Goal: Task Accomplishment & Management: Manage account settings

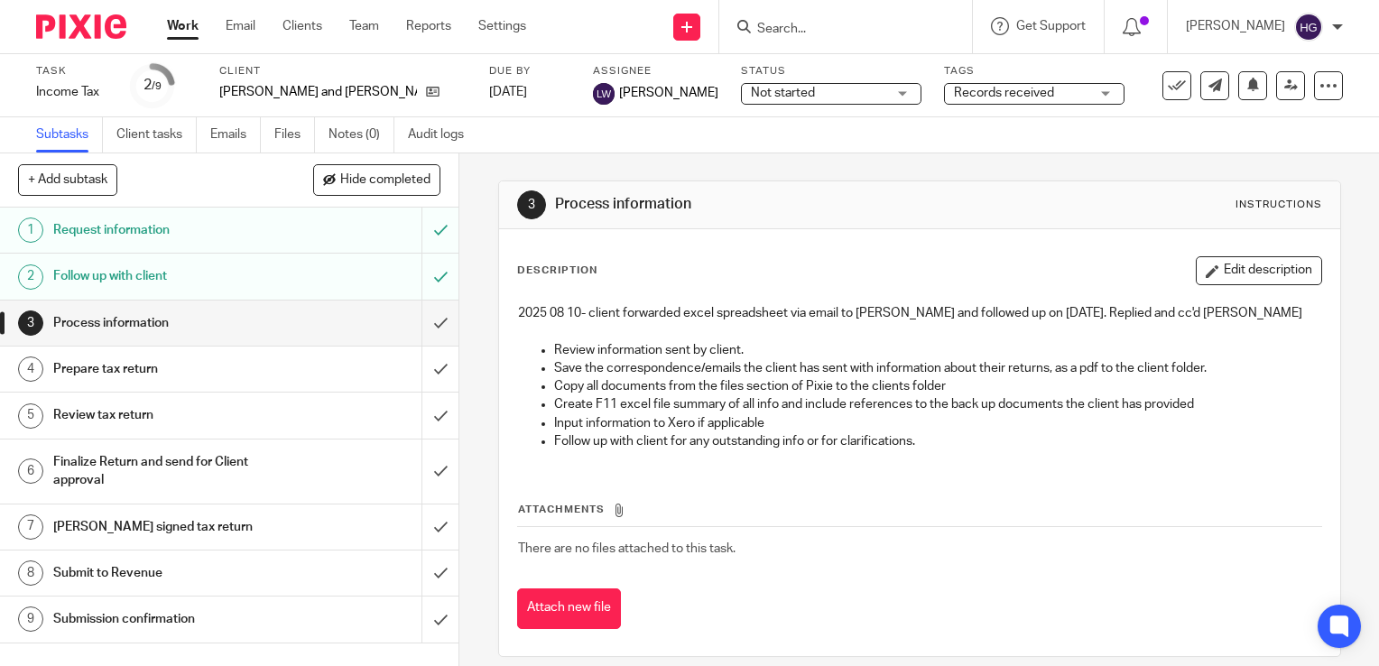
click at [190, 27] on link "Work" at bounding box center [183, 26] width 32 height 18
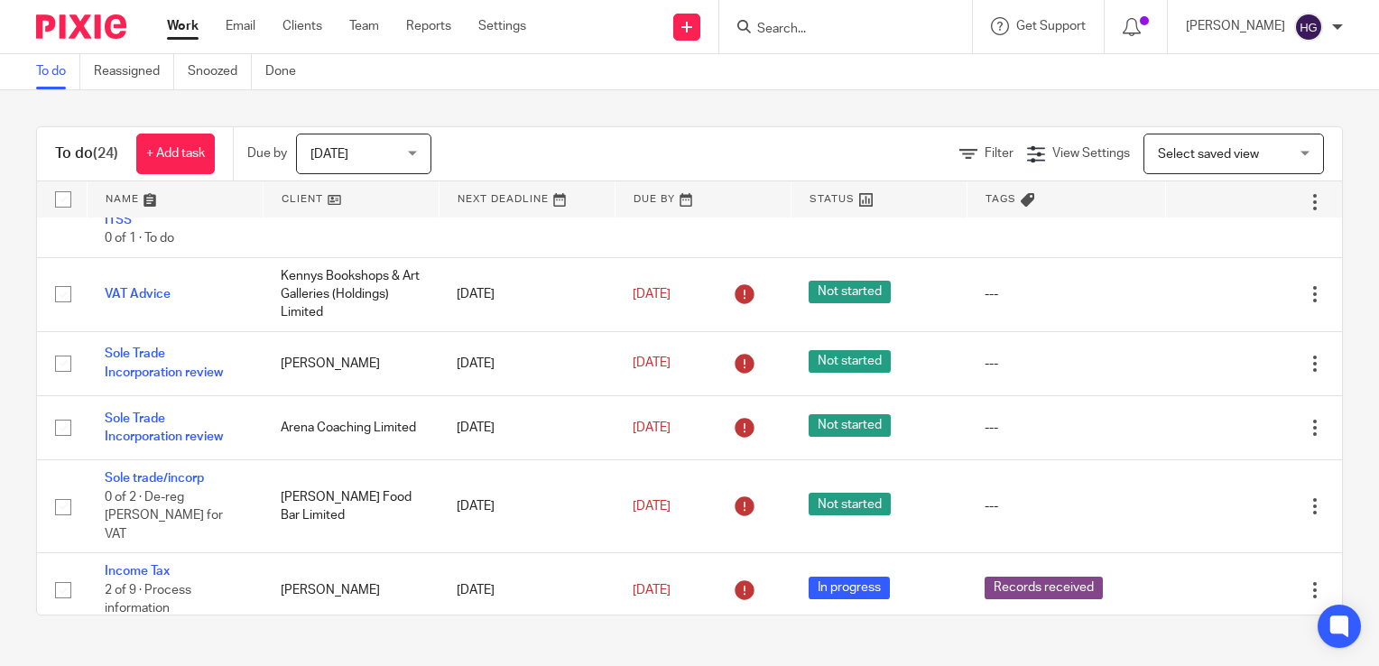
scroll to position [325, 0]
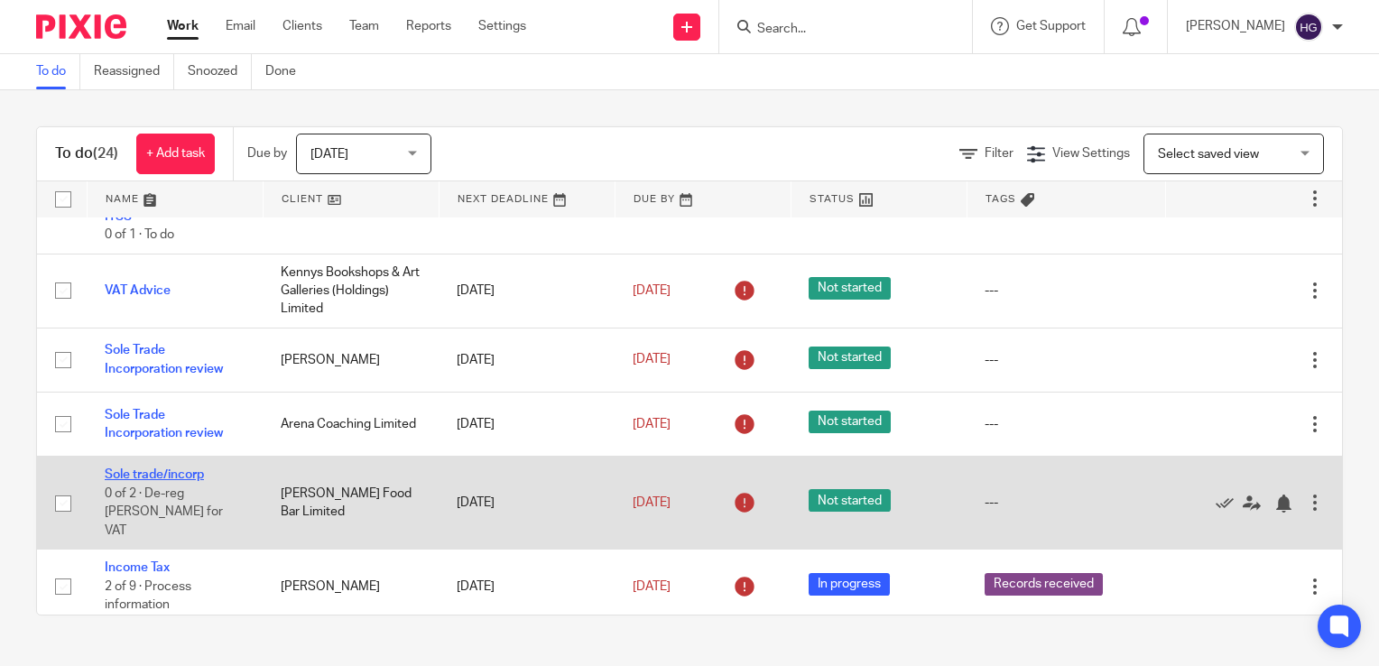
click at [156, 480] on link "Sole trade/incorp" at bounding box center [154, 474] width 99 height 13
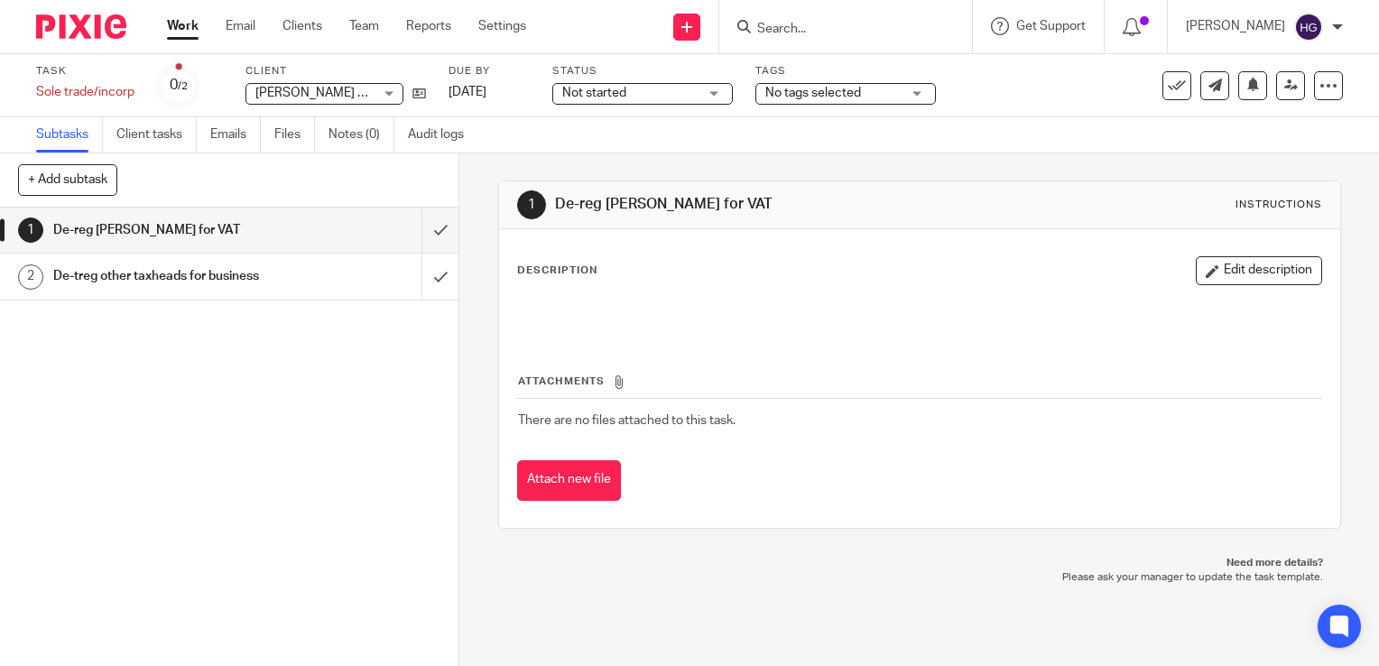
click at [202, 72] on div "Task Sole trade/incorp Save Sole trade/incorp 0 /2 Client [PERSON_NAME] Food Ba…" at bounding box center [580, 85] width 1089 height 43
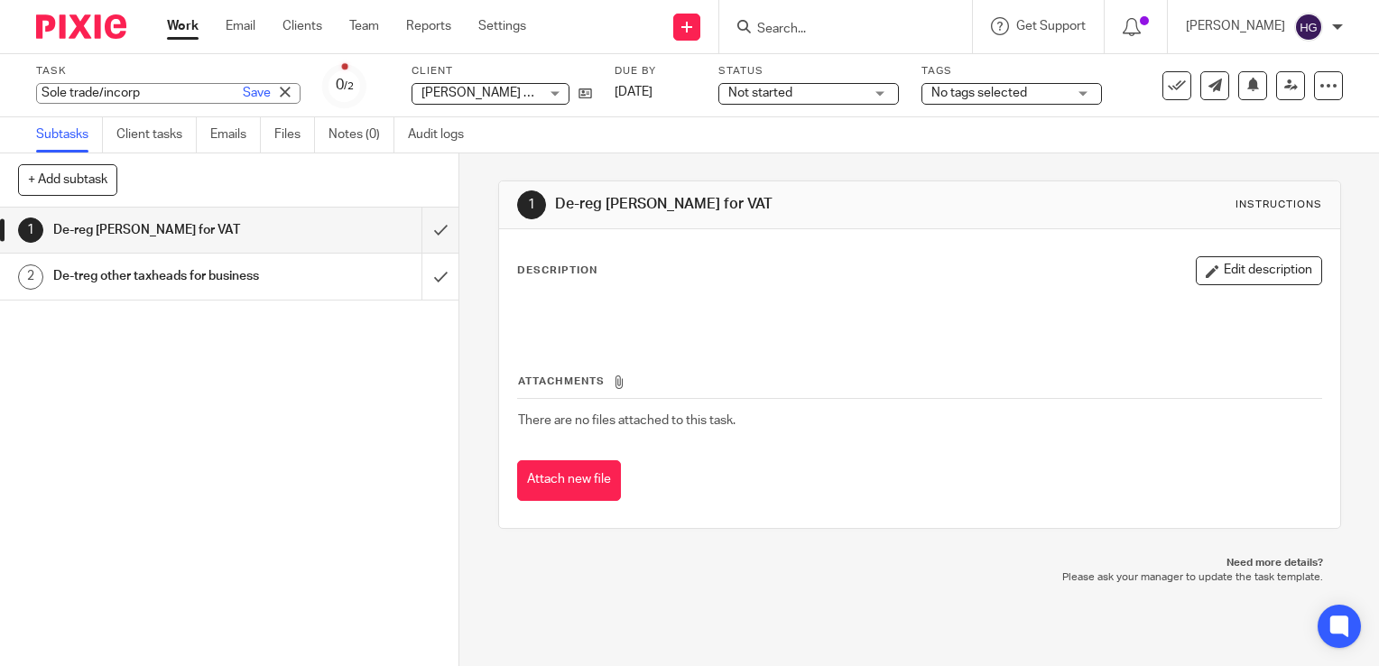
click at [144, 92] on div "Sole trade/incorp Save Sole trade/incorp" at bounding box center [168, 93] width 264 height 21
click at [144, 92] on input "Sole trade/incorp" at bounding box center [168, 93] width 264 height 21
type input "Cease personal VAT Reg"
click at [519, 93] on div "Task Cease personal VAT Reg Save Sole trade/incorp 0 /2 Client Bove Food Bar Li…" at bounding box center [580, 85] width 1089 height 43
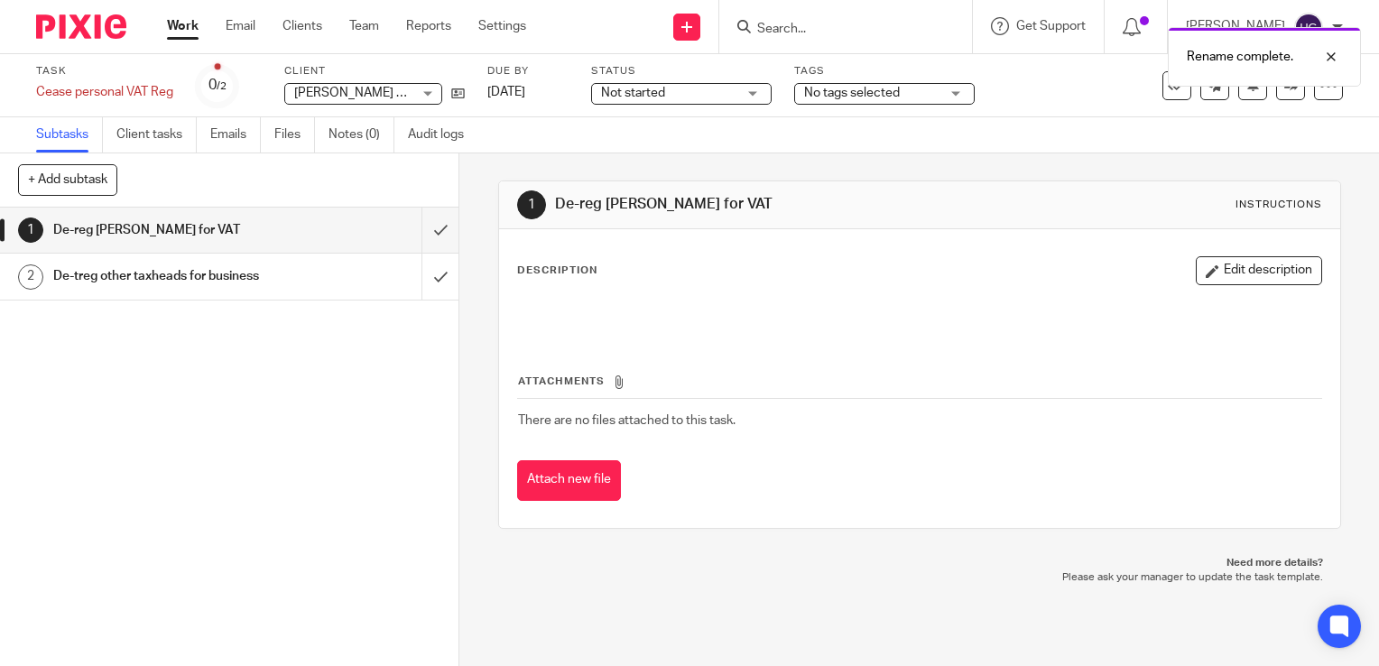
click at [403, 92] on span "[PERSON_NAME] Food Bar Limited" at bounding box center [393, 93] width 198 height 13
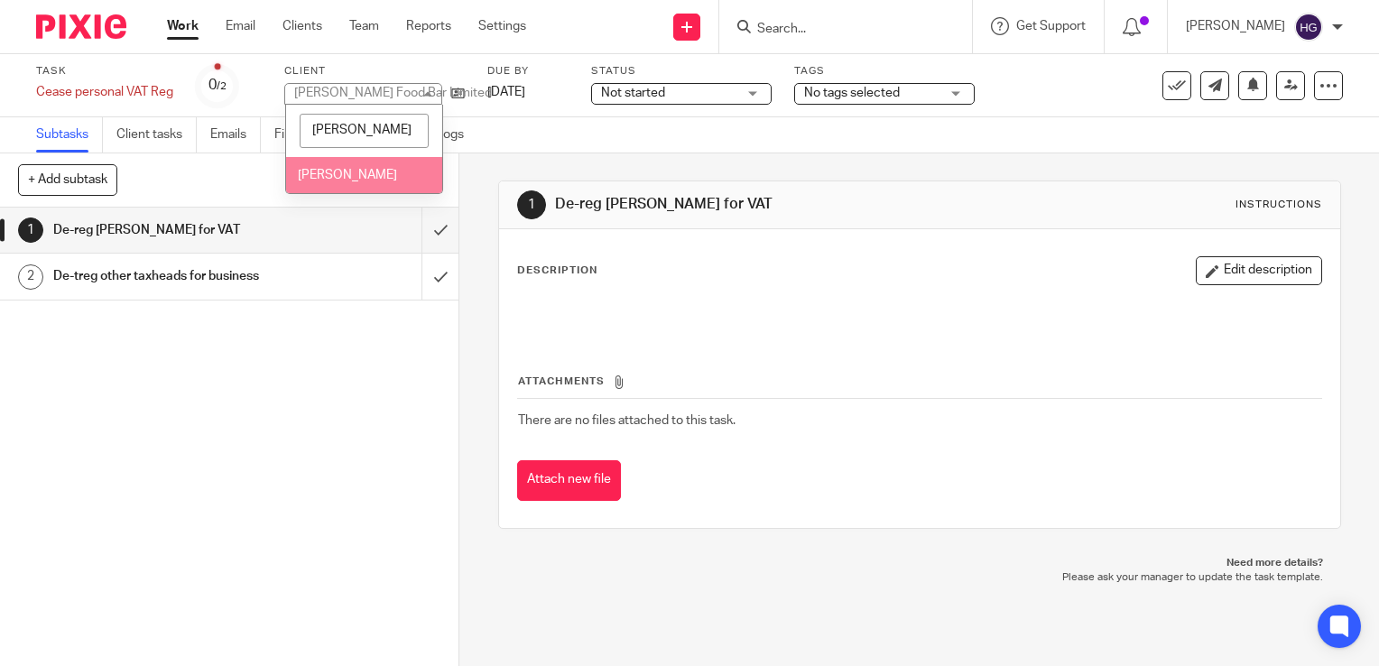
type input "luis"
click at [323, 171] on span "[PERSON_NAME]" at bounding box center [347, 175] width 99 height 13
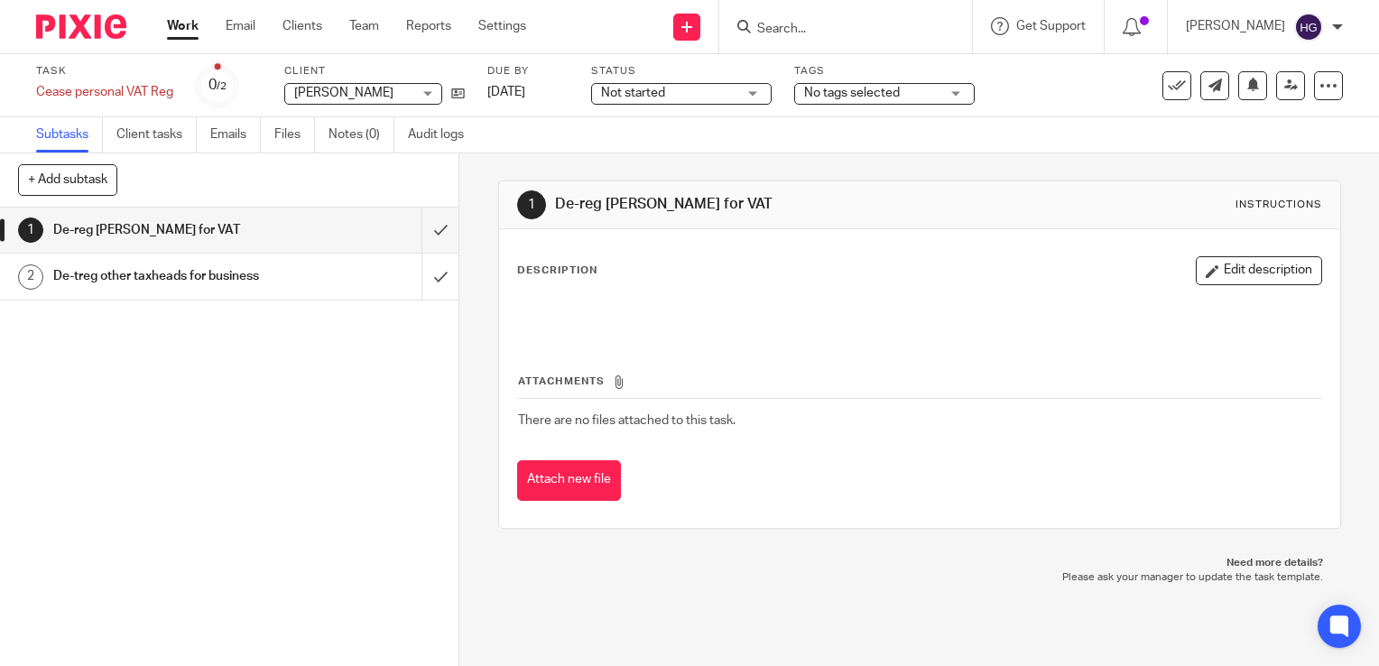
click at [274, 287] on h1 "De-treg other taxheads for business" at bounding box center [170, 276] width 234 height 27
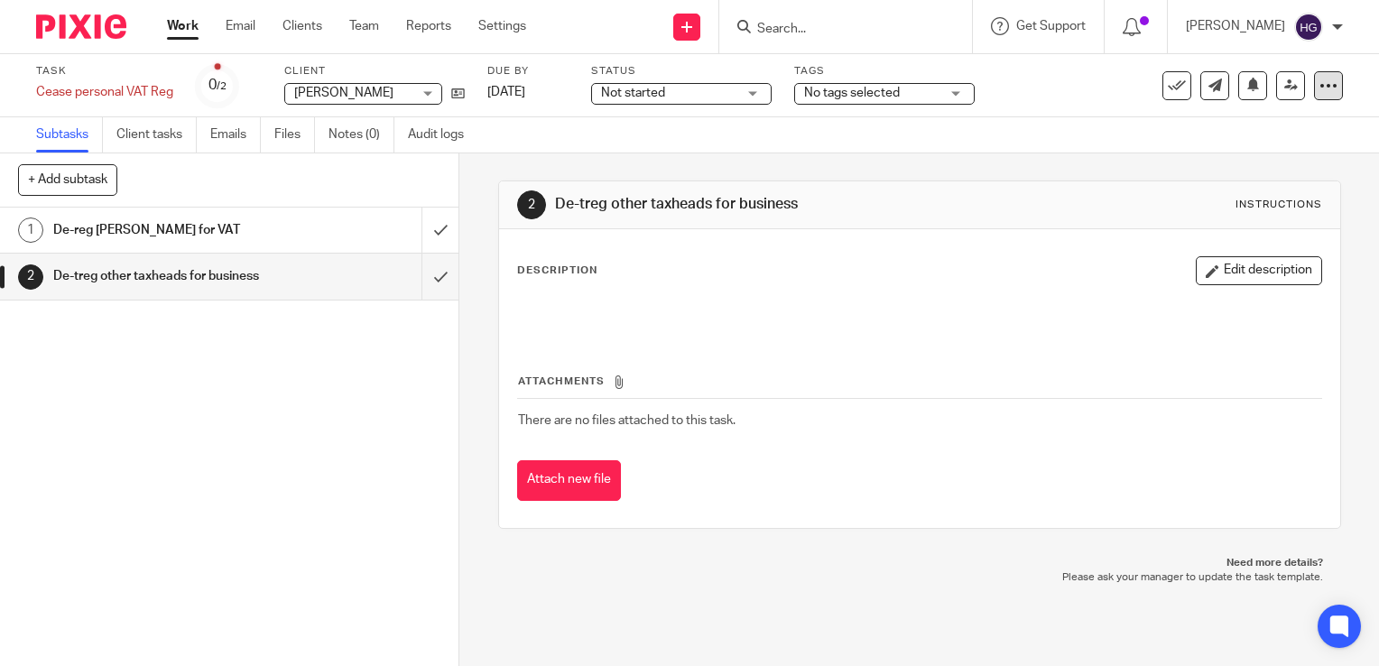
click at [1319, 87] on icon at bounding box center [1328, 86] width 18 height 18
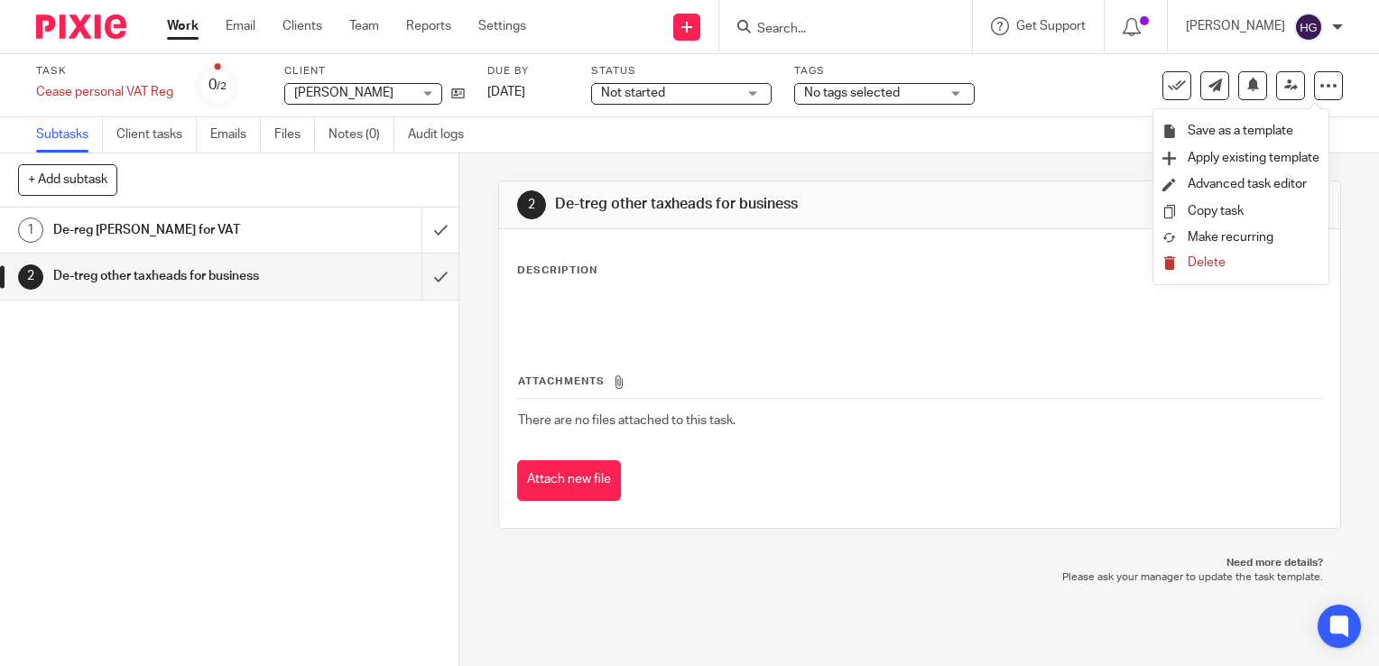
click at [1213, 265] on span "Delete" at bounding box center [1207, 262] width 38 height 13
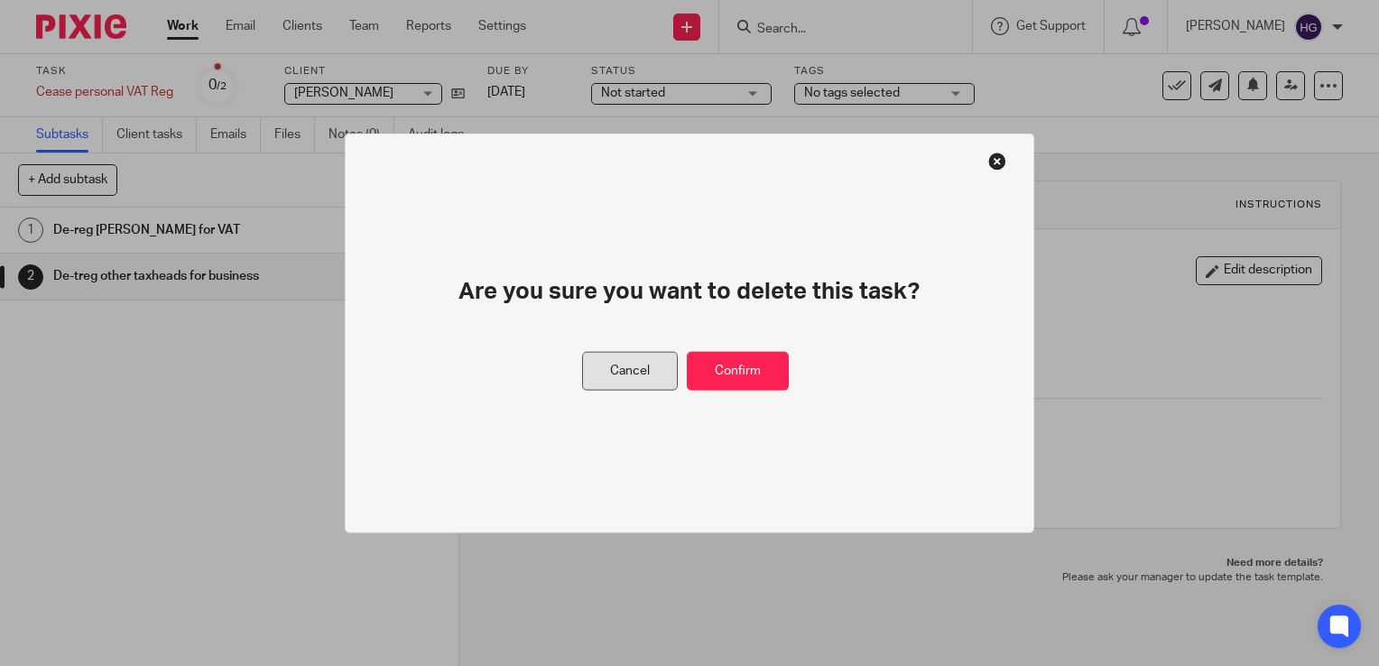
click at [639, 381] on button "Cancel" at bounding box center [630, 371] width 96 height 39
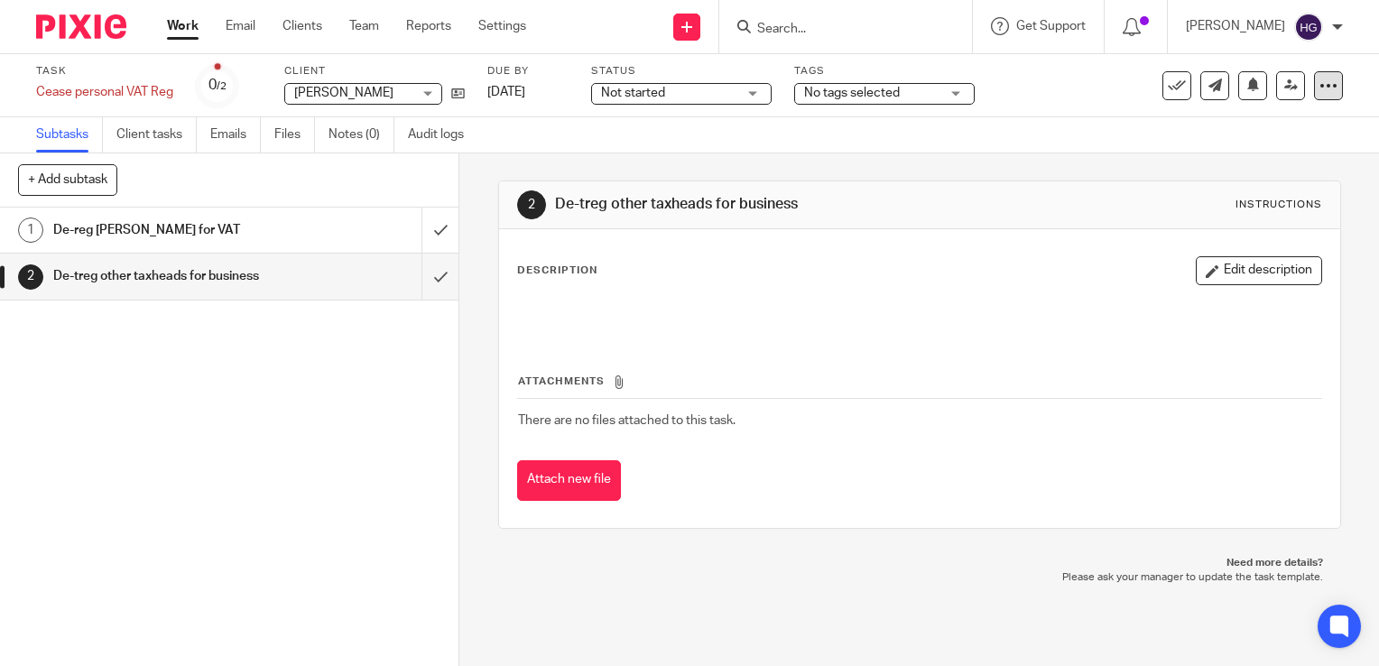
click at [1319, 87] on icon at bounding box center [1328, 86] width 18 height 18
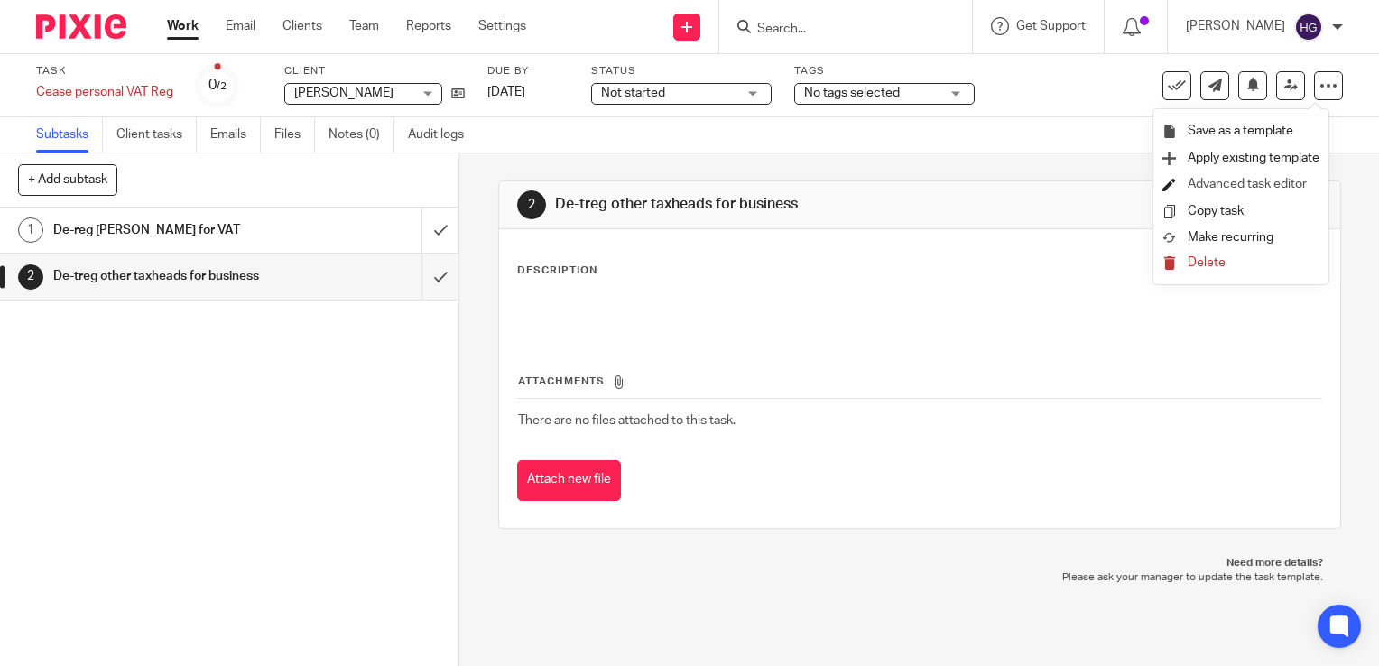
click at [1240, 182] on link "Advanced task editor" at bounding box center [1247, 184] width 119 height 13
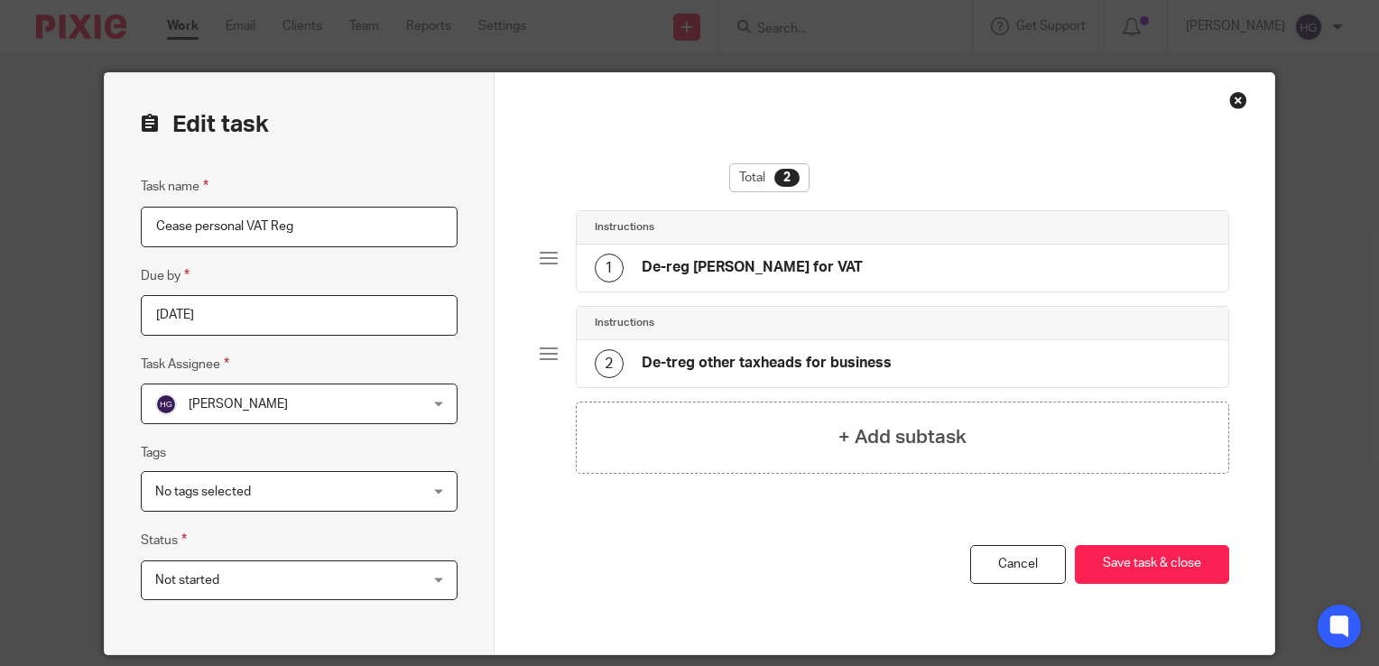
click at [549, 352] on div at bounding box center [549, 354] width 18 height 18
click at [560, 352] on div "Instructions 2 De-treg other taxheads for business" at bounding box center [885, 354] width 690 height 96
drag, startPoint x: 560, startPoint y: 352, endPoint x: 539, endPoint y: 350, distance: 20.8
click at [540, 350] on div at bounding box center [549, 354] width 18 height 18
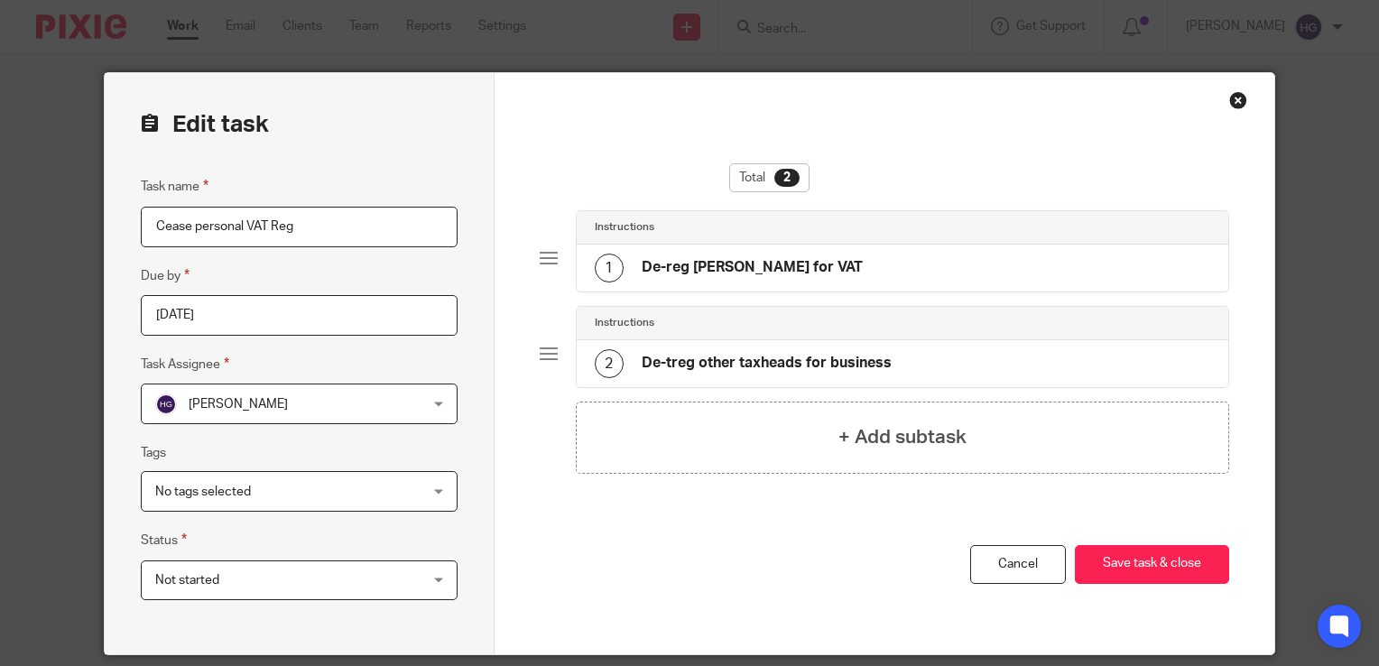
drag, startPoint x: 539, startPoint y: 350, endPoint x: 903, endPoint y: 362, distance: 364.8
click at [903, 362] on div "2 De-treg other taxheads for business" at bounding box center [903, 363] width 652 height 47
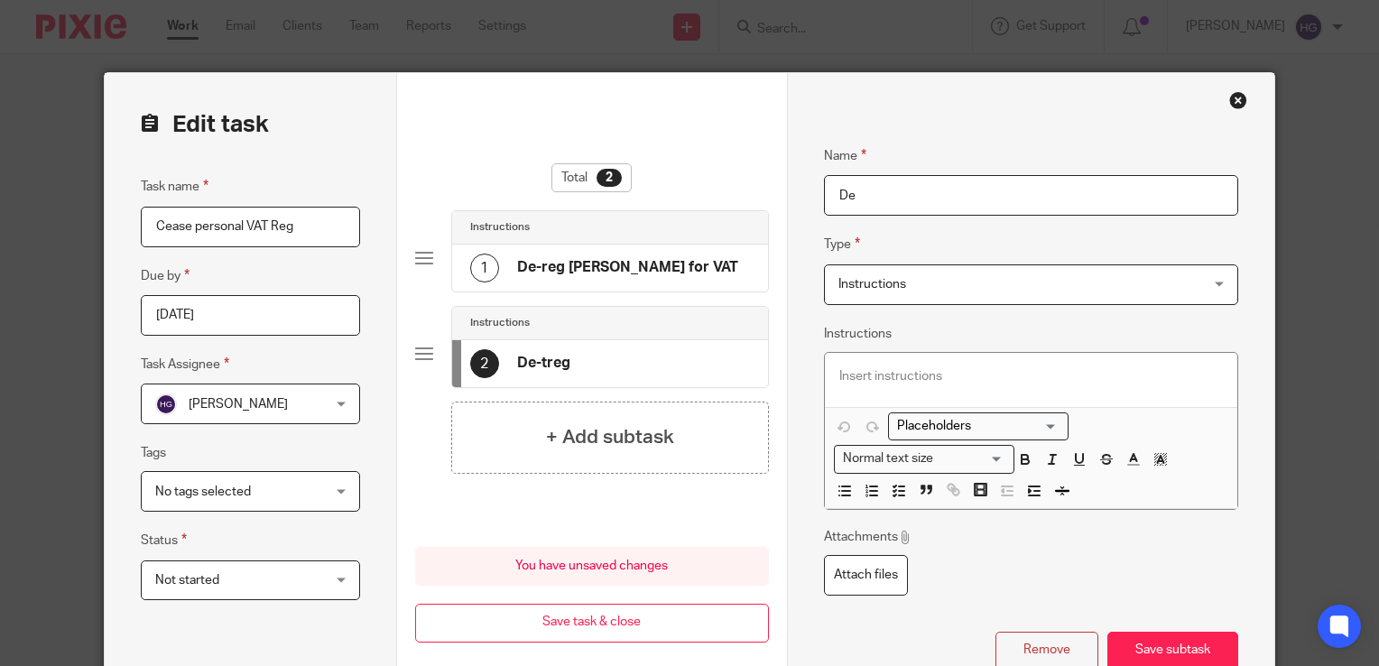
type input "D"
click at [1041, 647] on button "Remove" at bounding box center [1046, 651] width 103 height 39
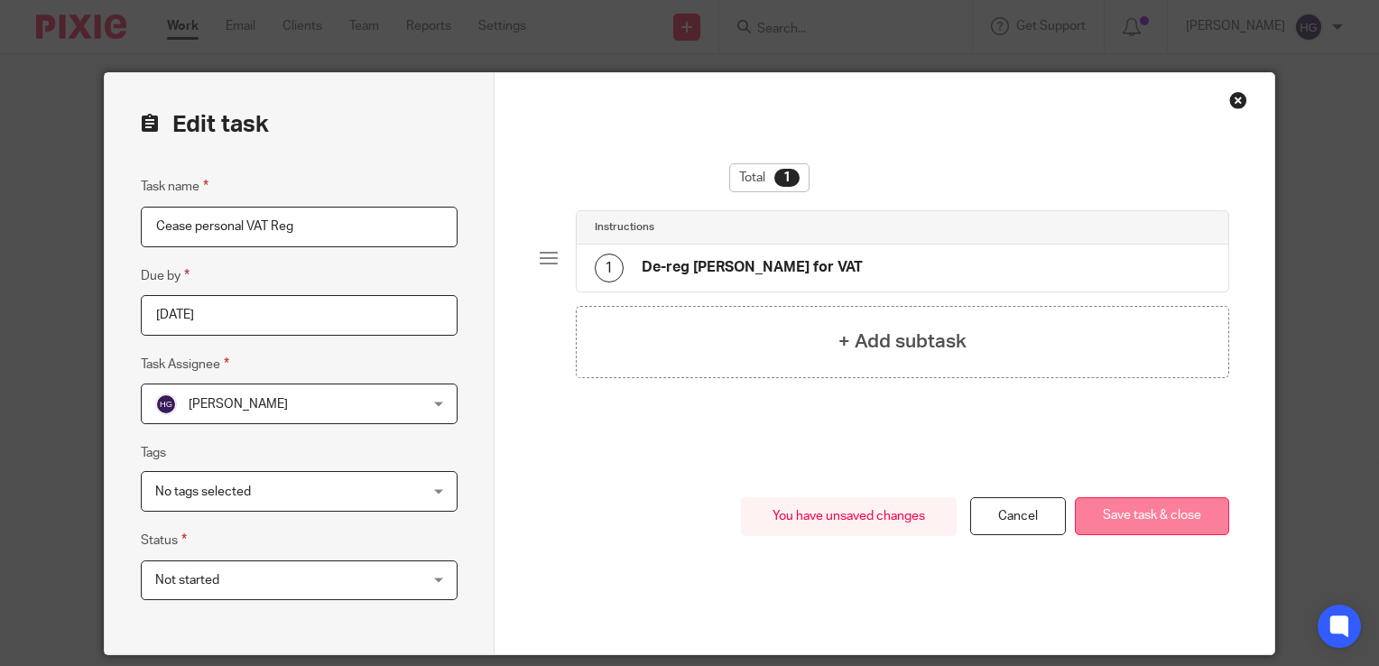
click at [1153, 500] on button "Save task & close" at bounding box center [1152, 516] width 154 height 39
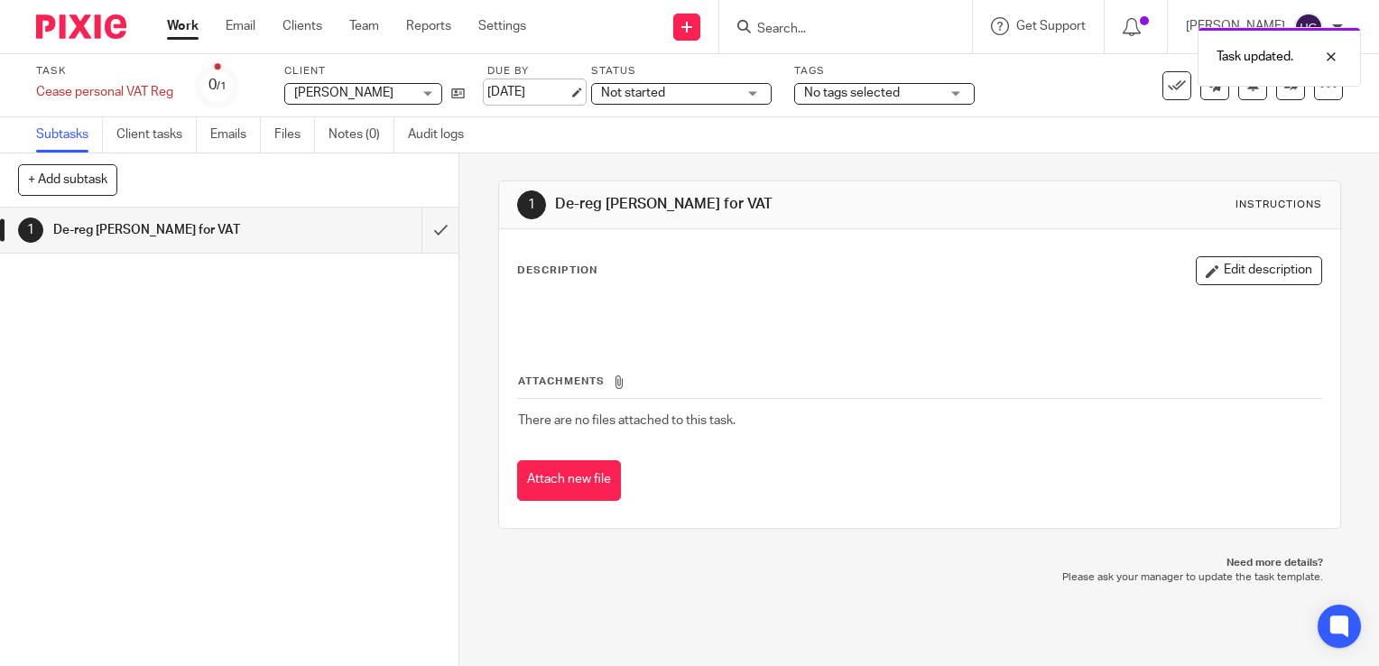
click at [525, 99] on link "10 Jun 2025" at bounding box center [527, 92] width 81 height 19
click at [1284, 92] on icon at bounding box center [1291, 86] width 14 height 14
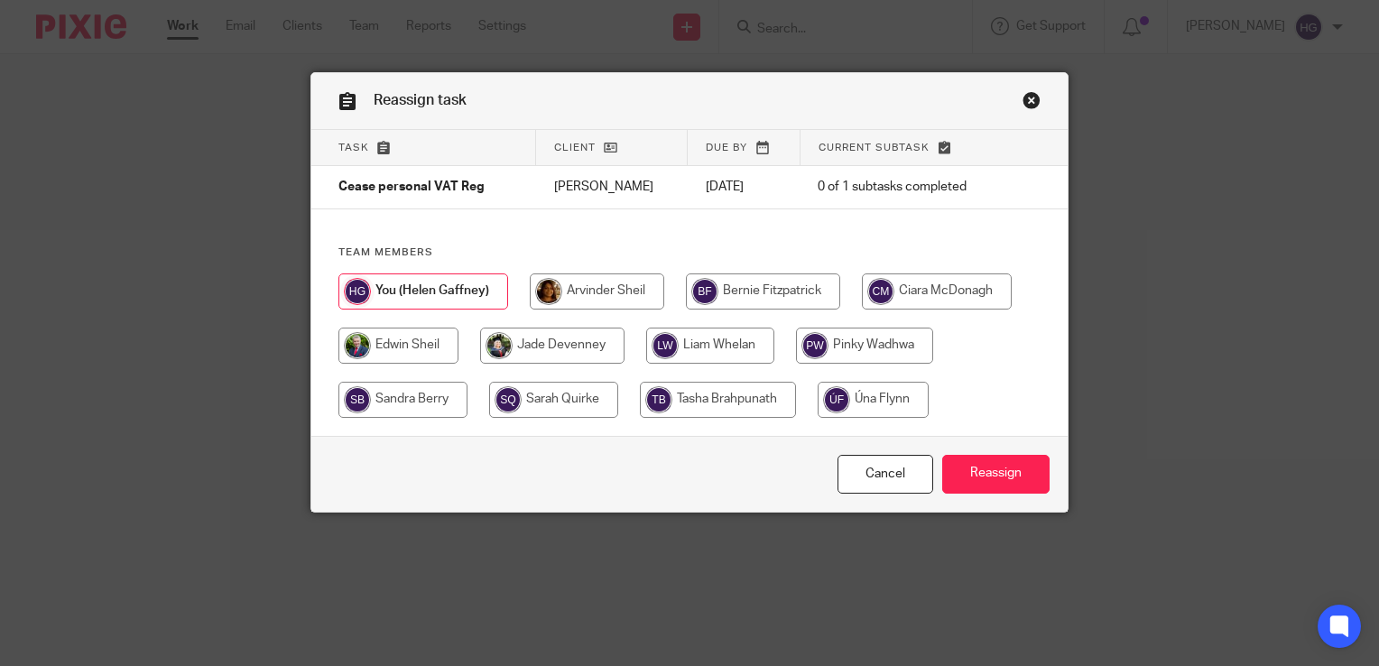
click at [726, 341] on input "radio" at bounding box center [710, 346] width 128 height 36
radio input "true"
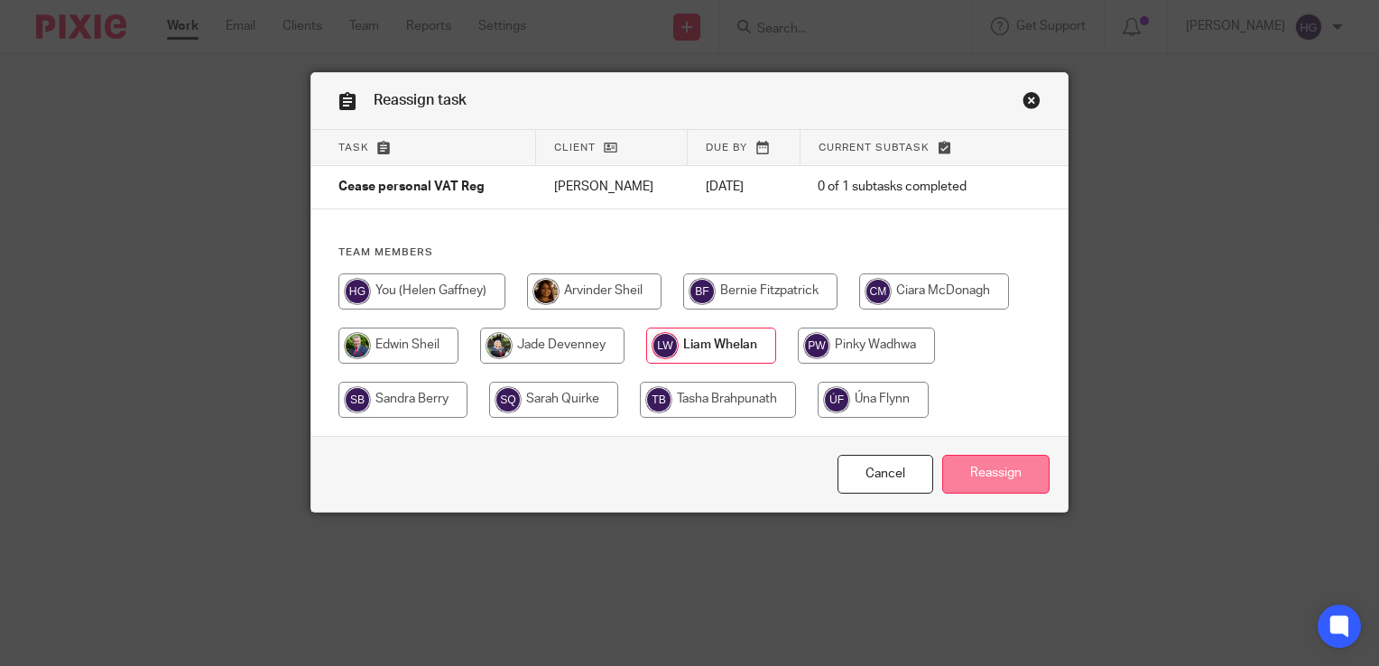
click at [990, 464] on input "Reassign" at bounding box center [995, 474] width 107 height 39
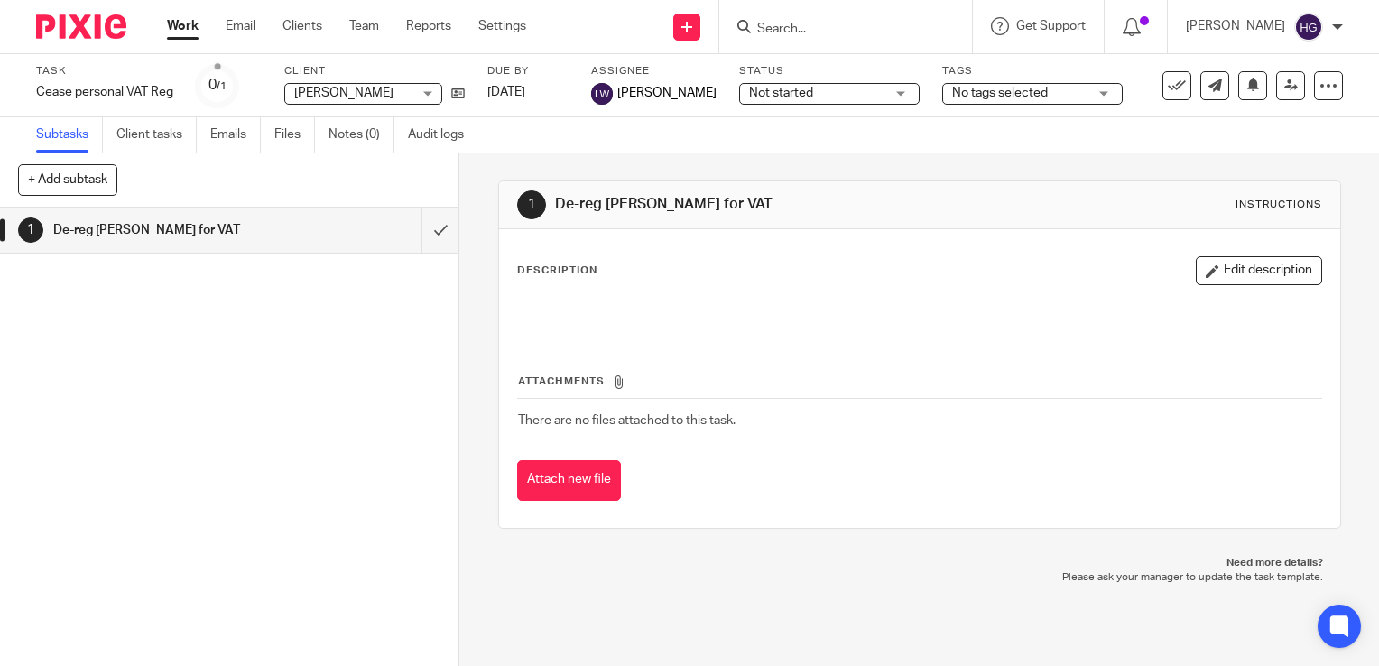
click at [180, 30] on link "Work" at bounding box center [183, 26] width 32 height 18
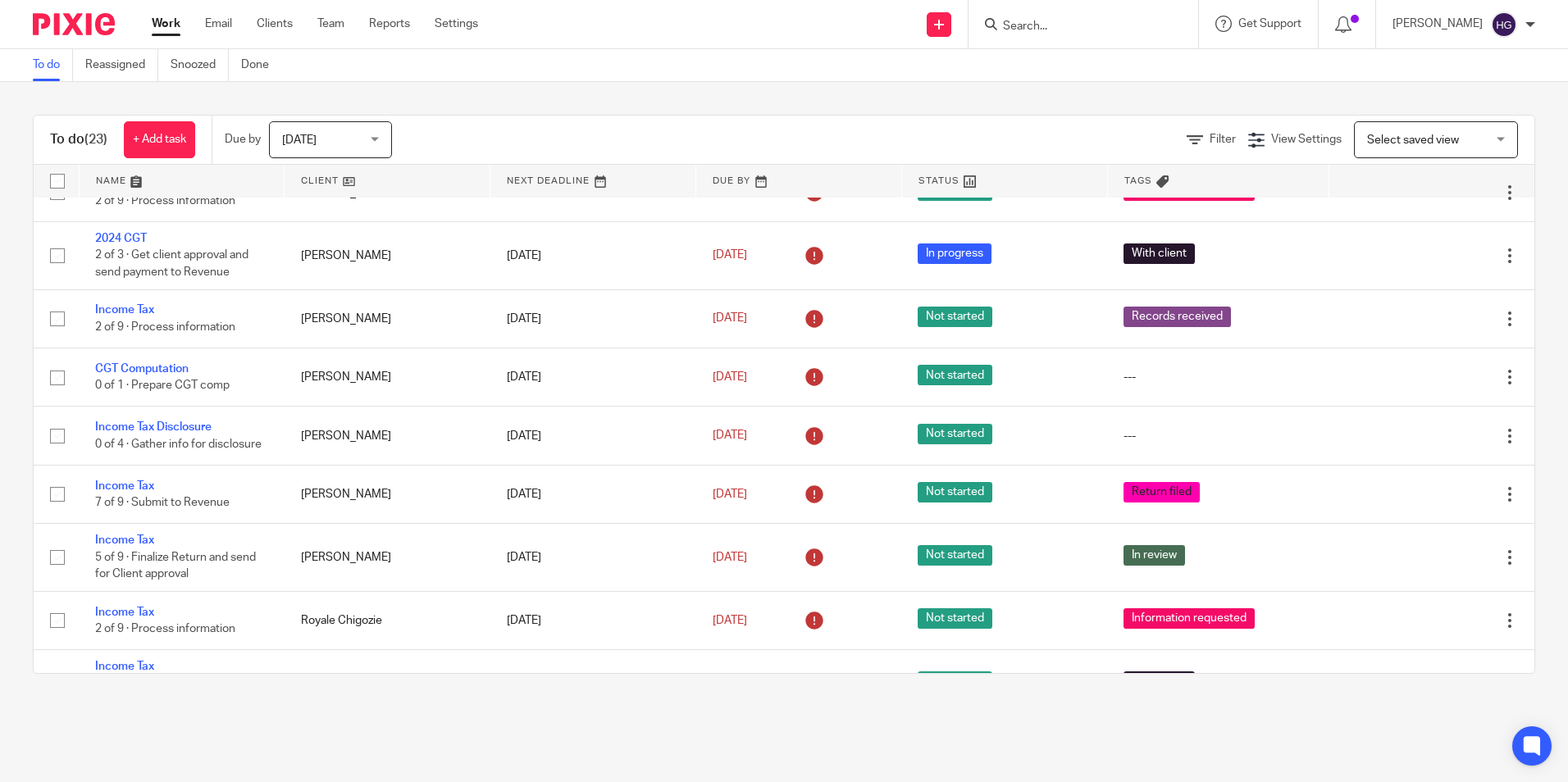
scroll to position [656, 0]
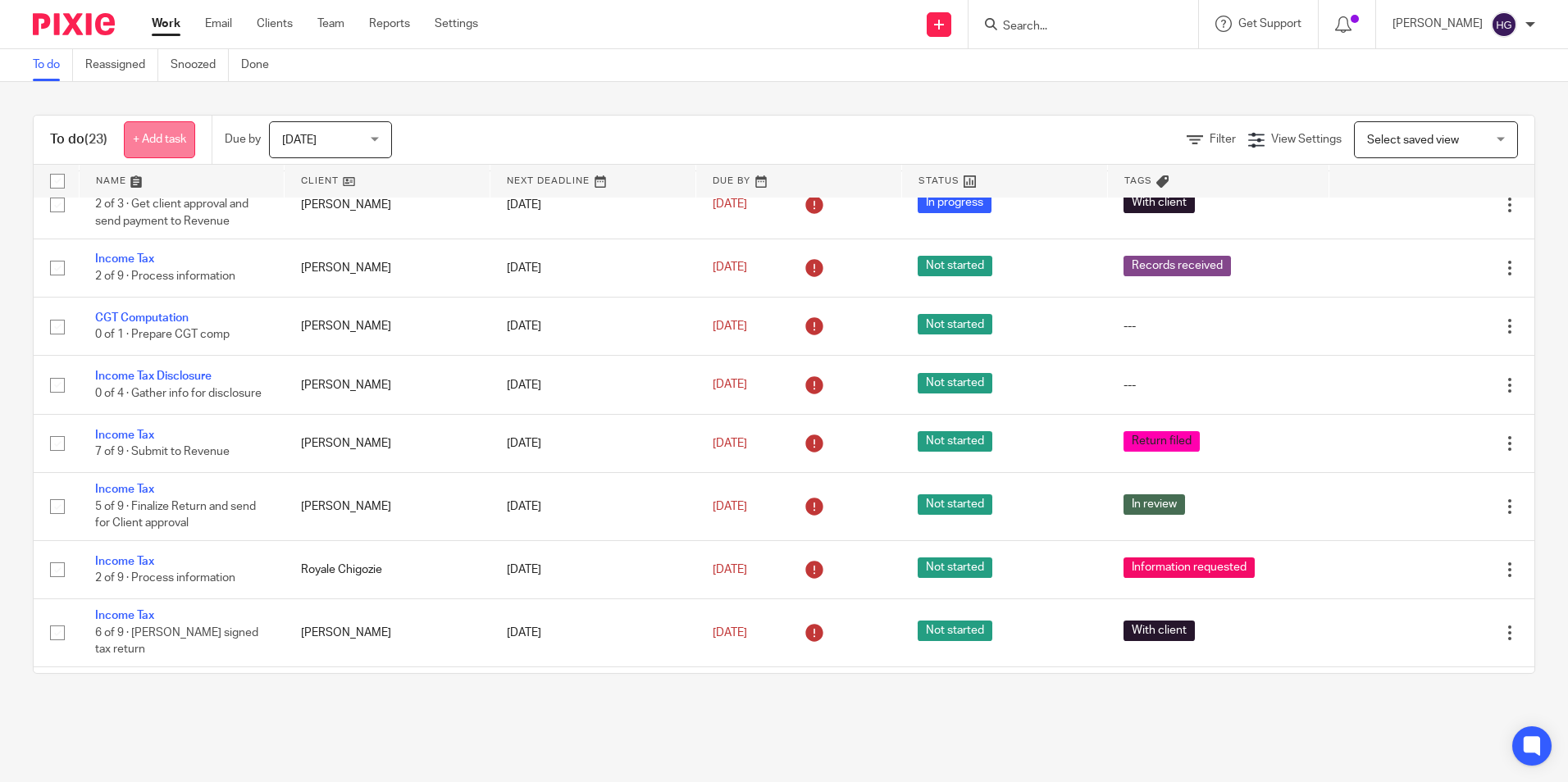
click at [186, 144] on link "+ Add task" at bounding box center [159, 140] width 72 height 37
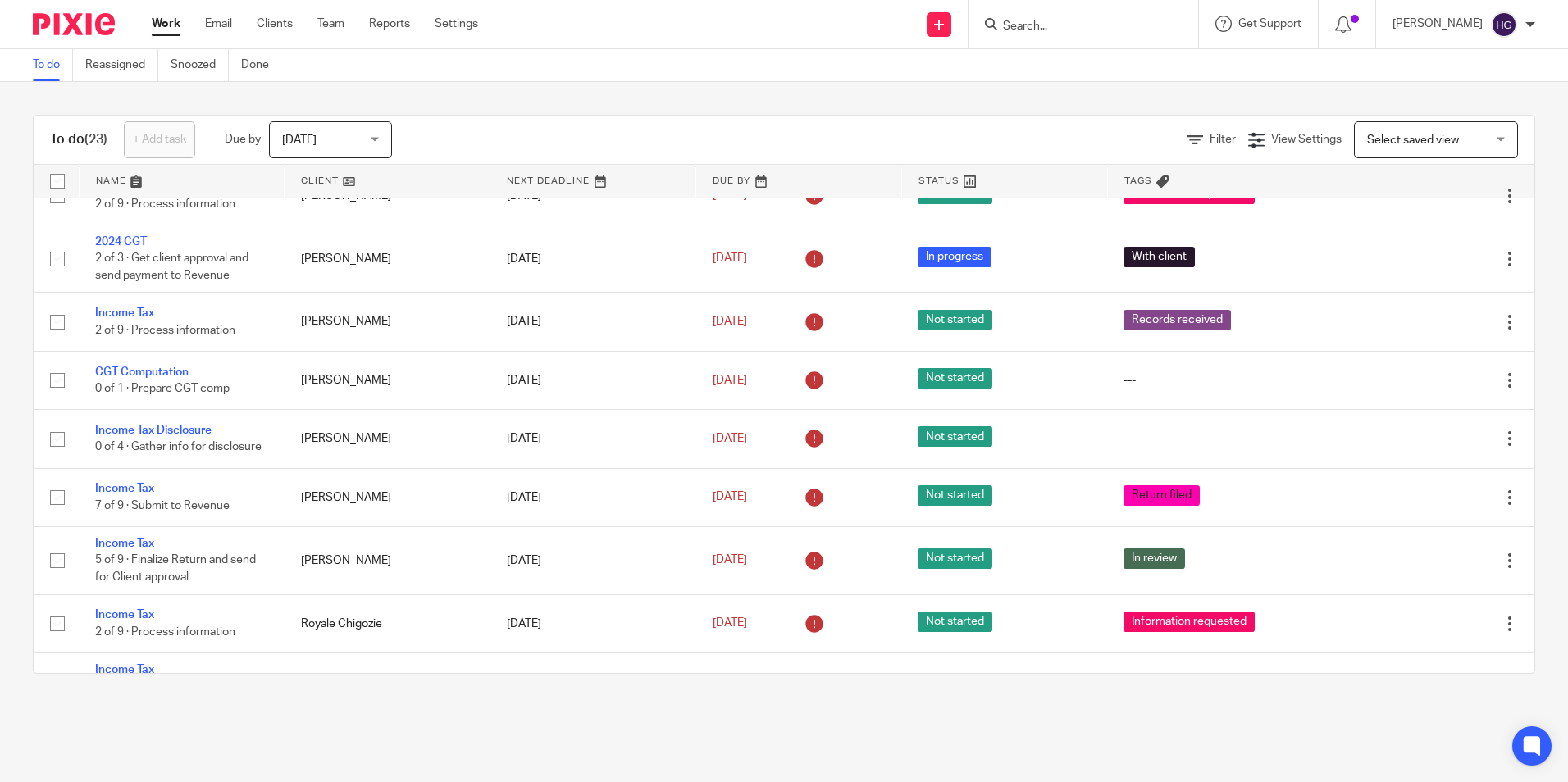
scroll to position [0, 0]
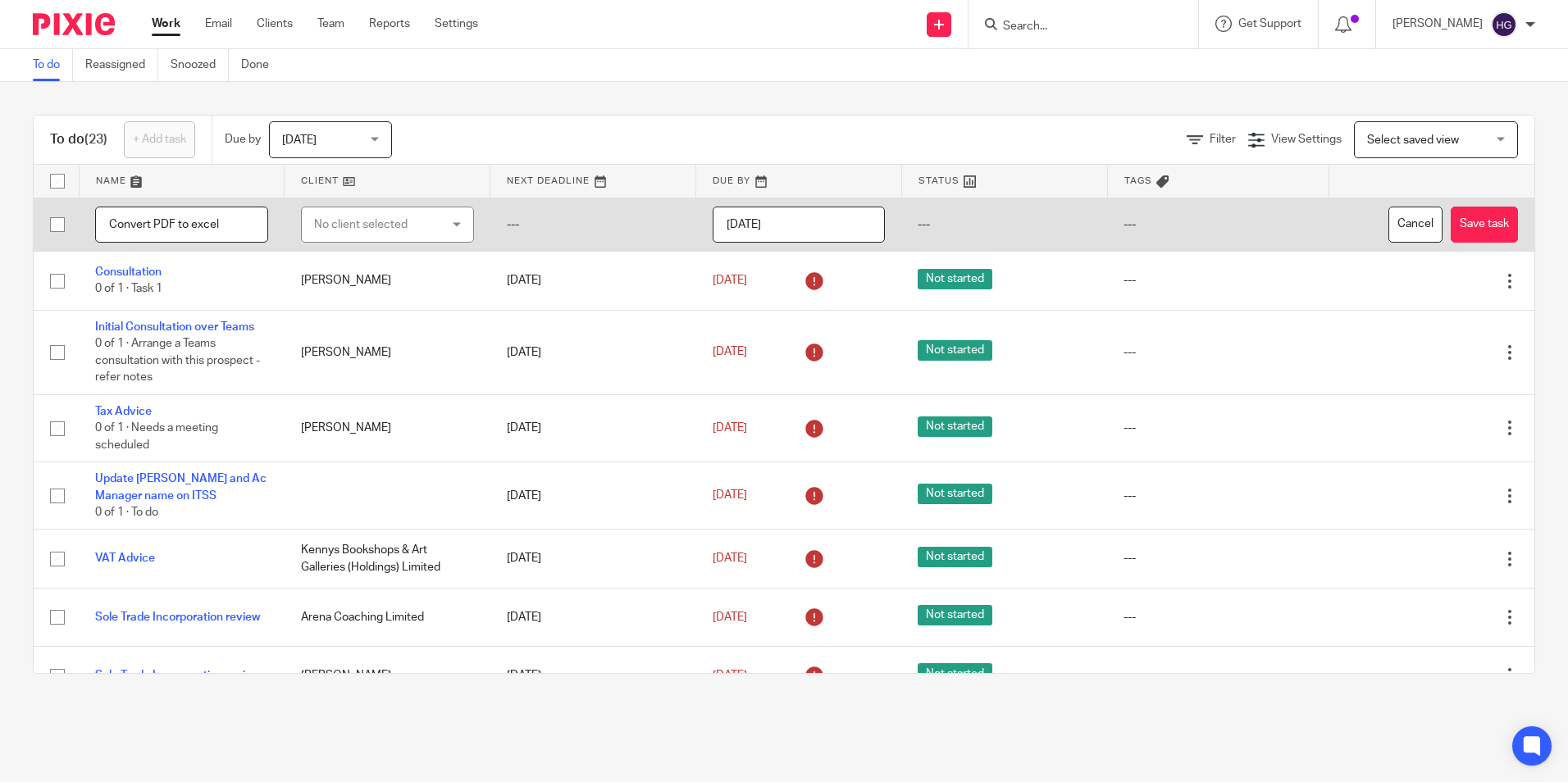
type input "Convert PDF to excel"
click at [403, 223] on div "No client selected" at bounding box center [378, 224] width 127 height 35
type input "noel"
click at [387, 307] on span "[PERSON_NAME]" at bounding box center [352, 307] width 90 height 12
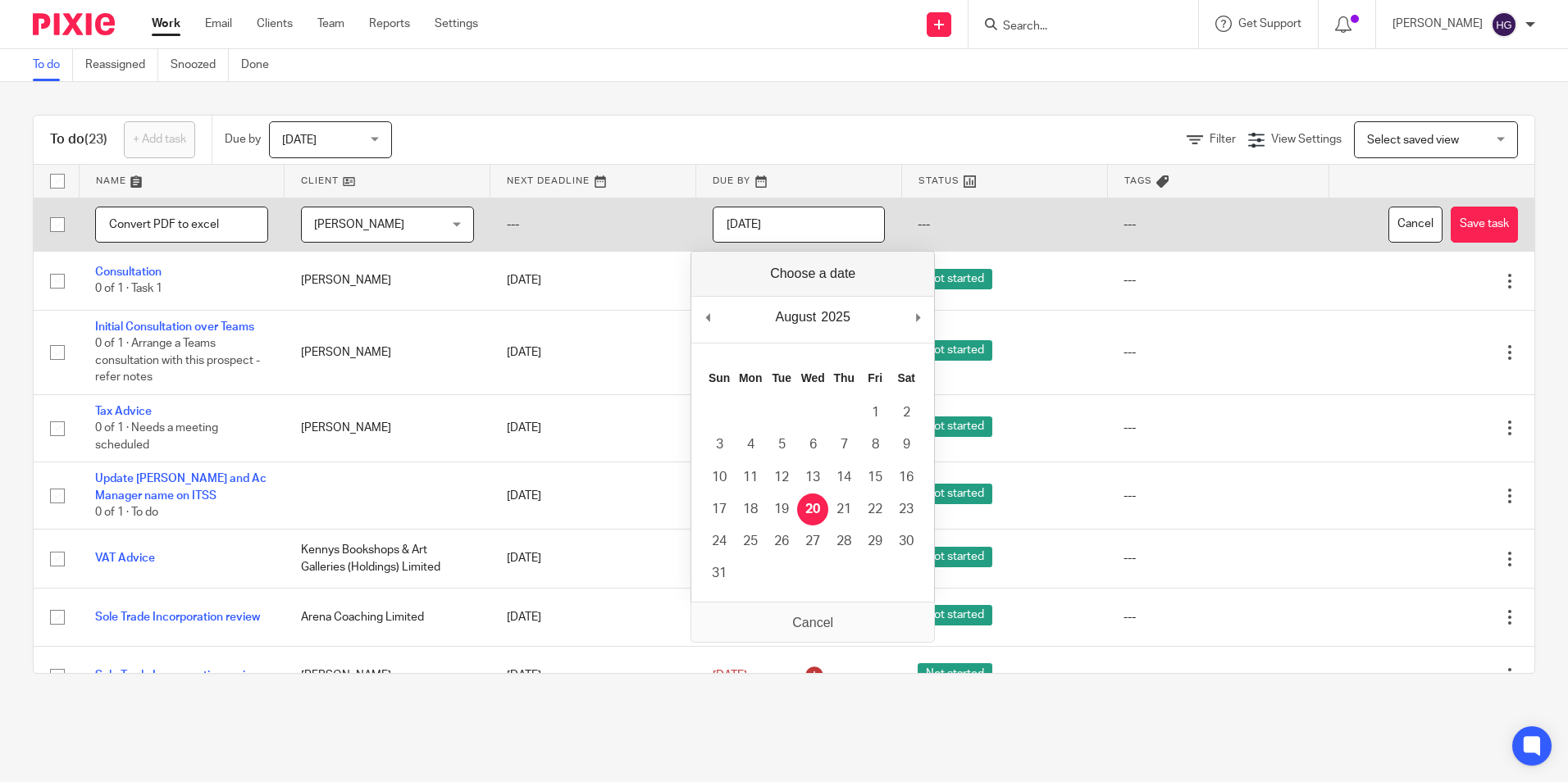
click at [759, 223] on input "[DATE]" at bounding box center [799, 224] width 173 height 37
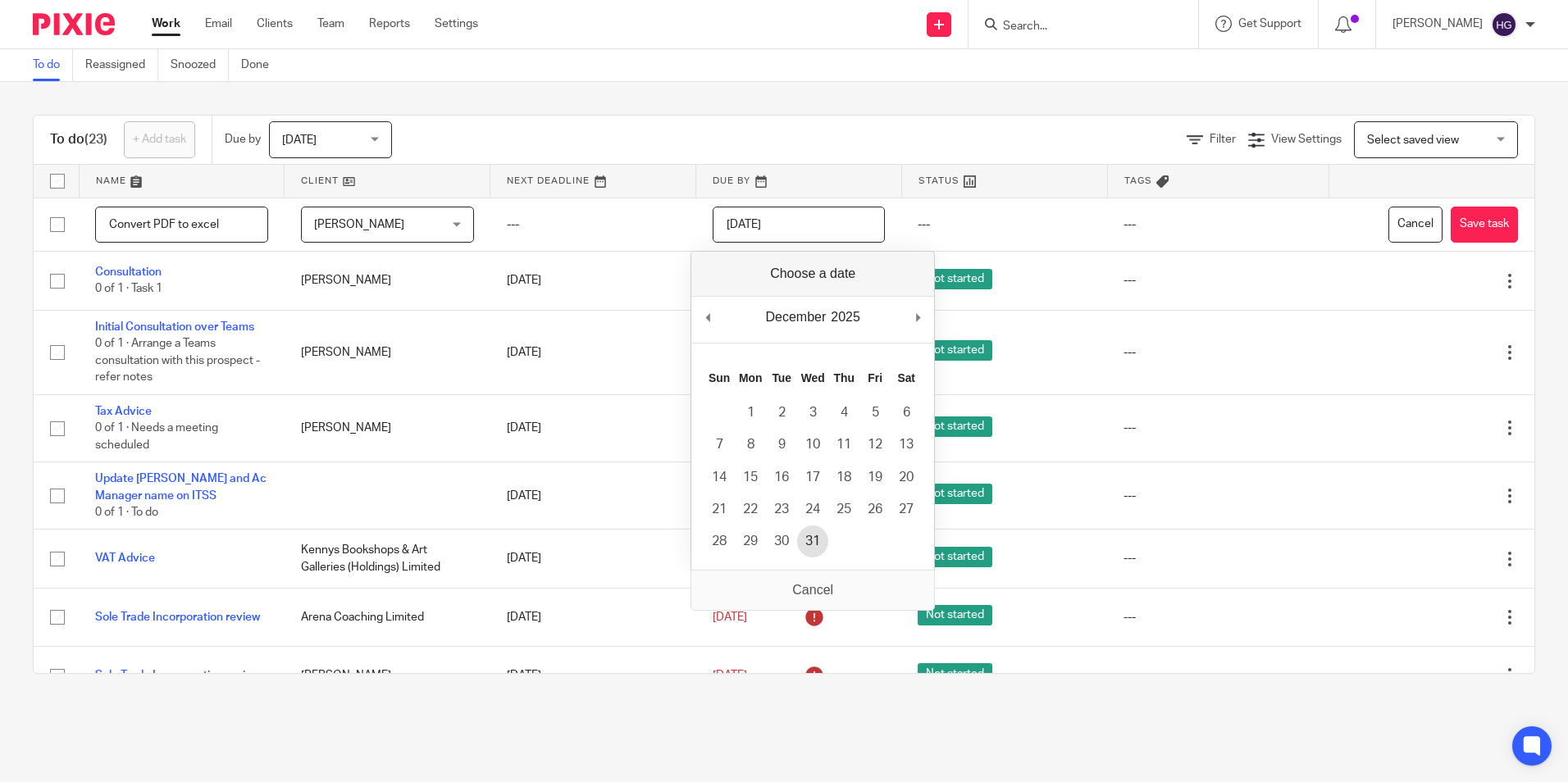
type input "2025-12-31"
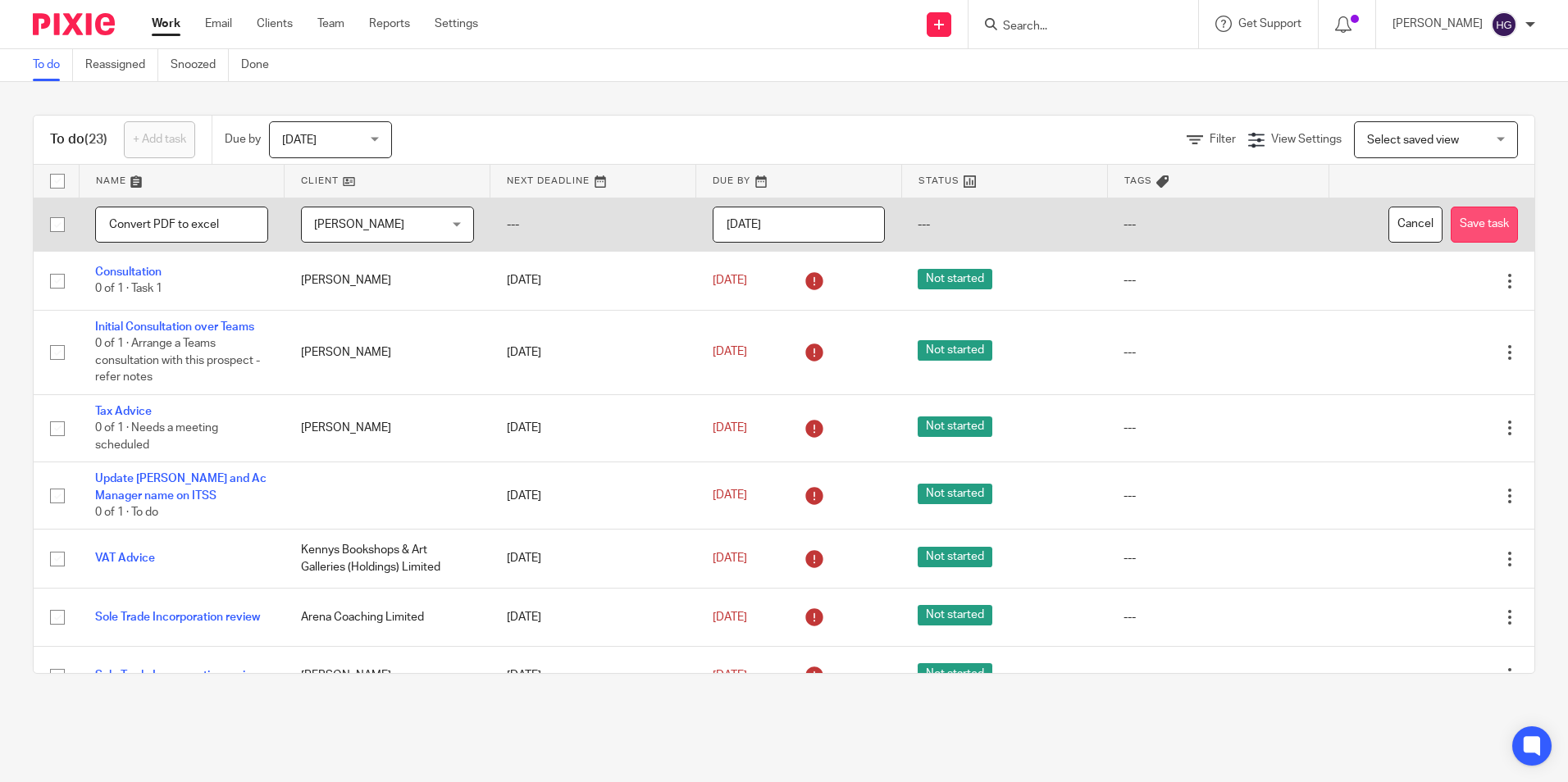
click at [1252, 223] on button "Save task" at bounding box center [1484, 224] width 67 height 37
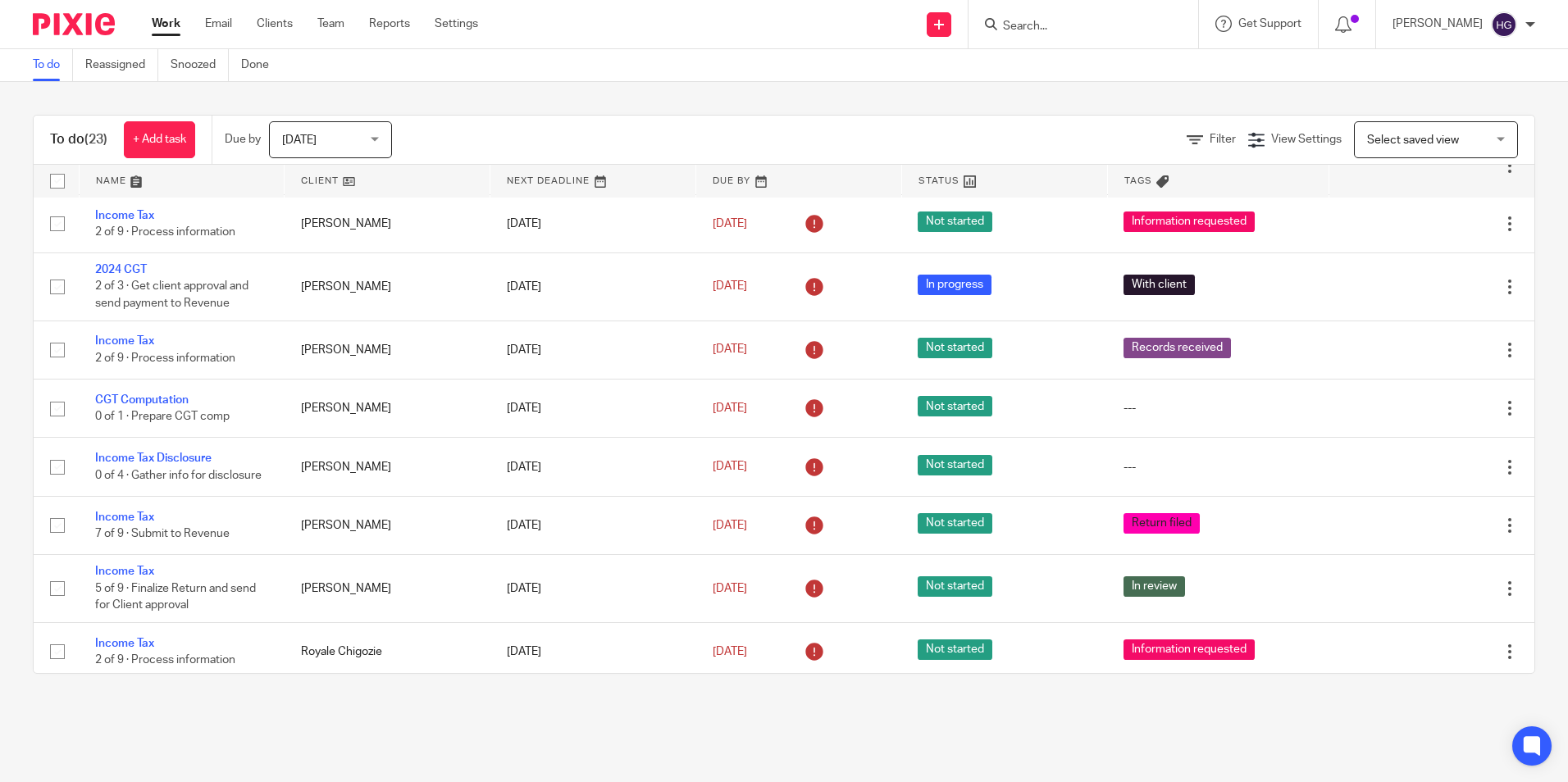
scroll to position [933, 0]
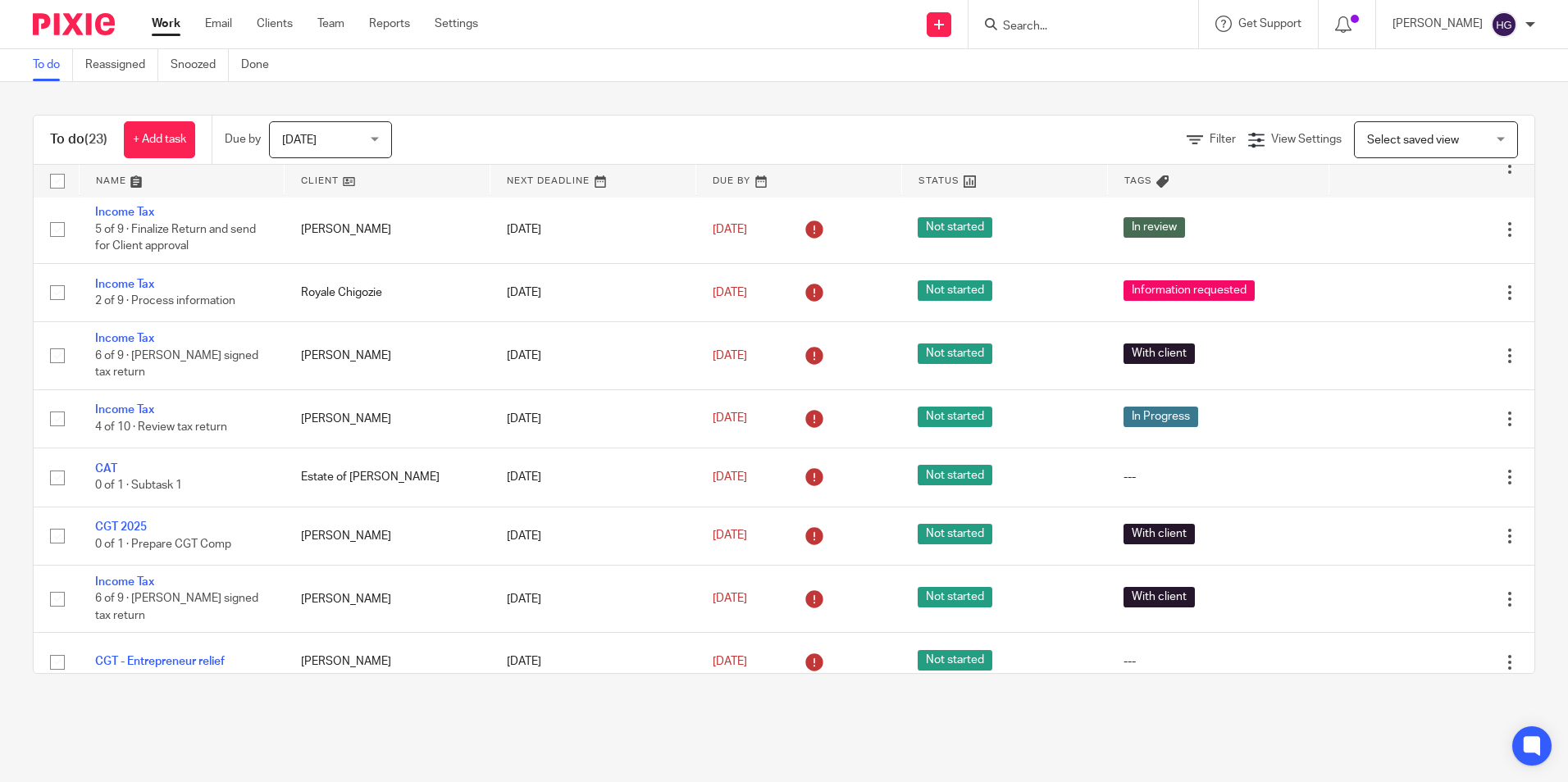
click at [586, 179] on link at bounding box center [593, 181] width 205 height 33
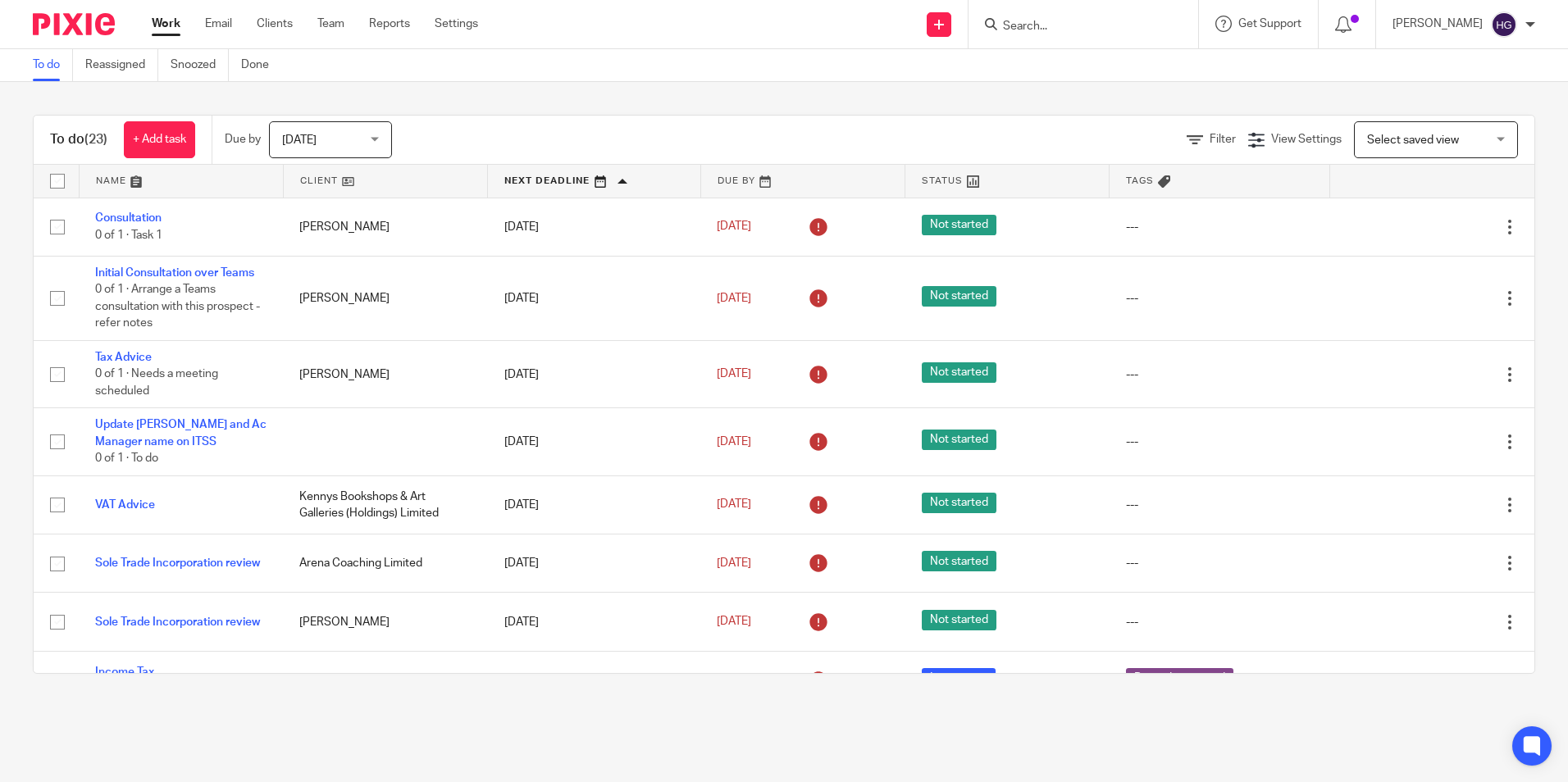
click at [617, 181] on link at bounding box center [594, 181] width 213 height 33
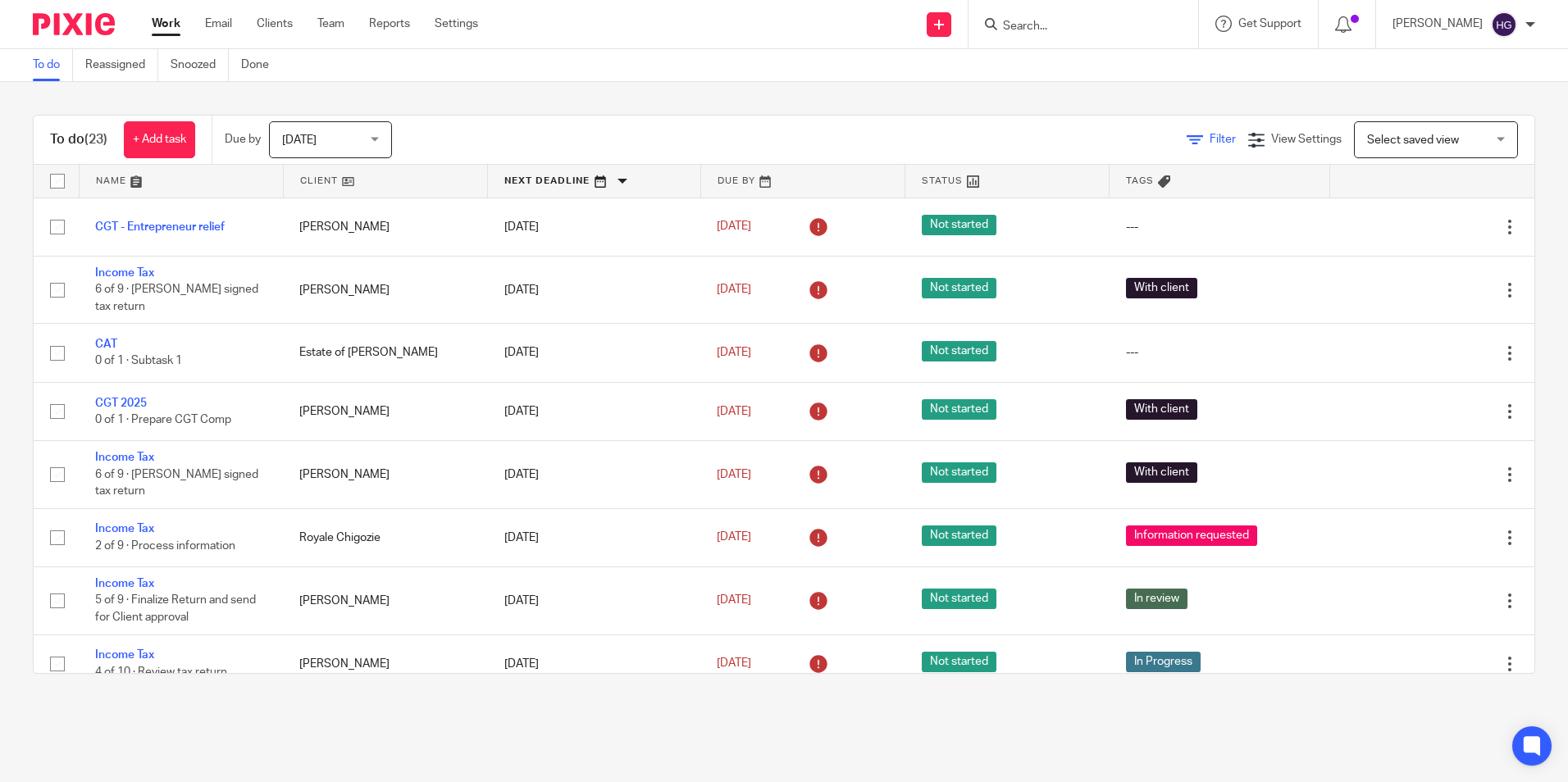
click at [1186, 141] on icon at bounding box center [1195, 140] width 16 height 16
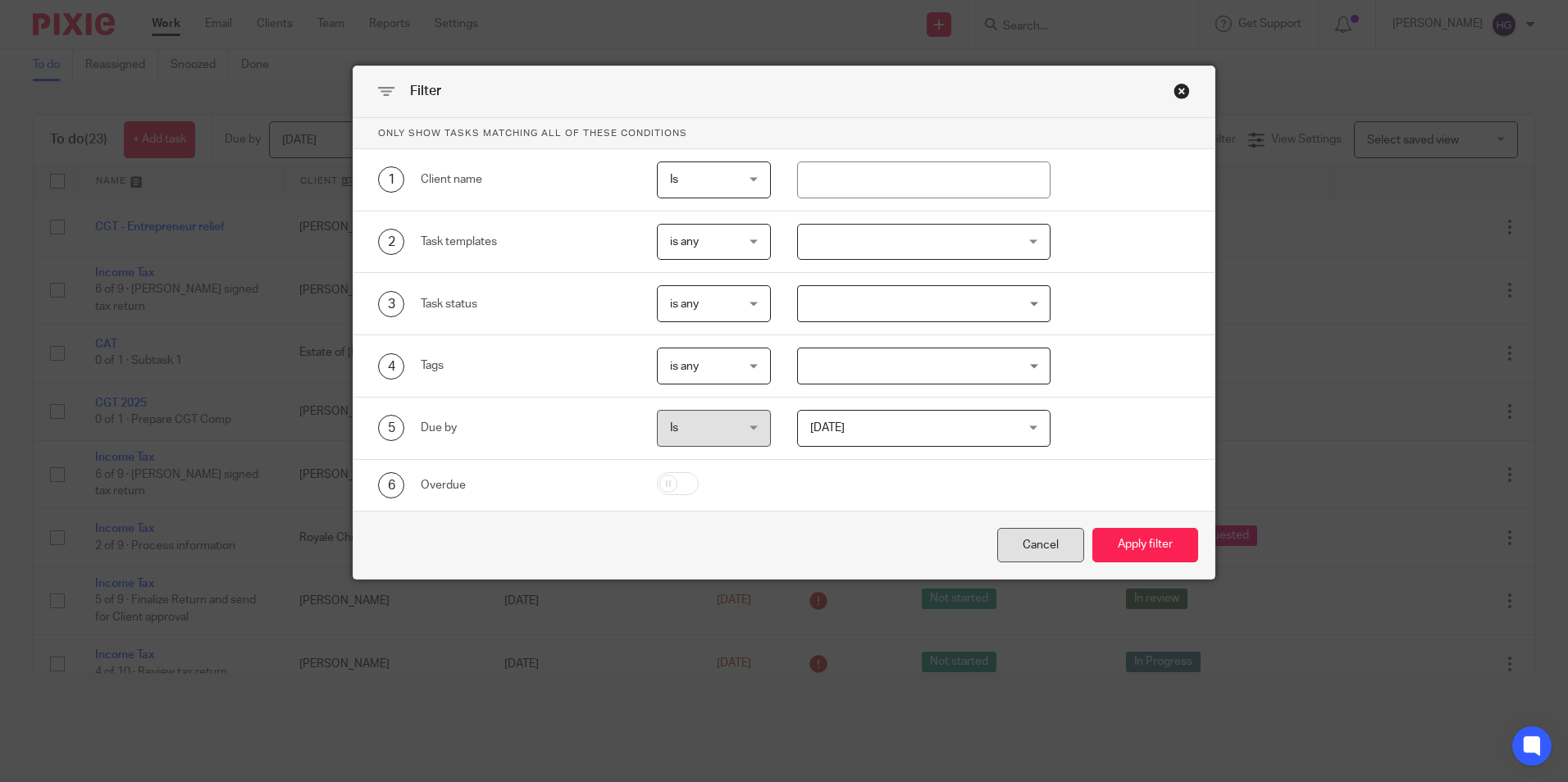
click at [1051, 548] on div "Cancel" at bounding box center [1040, 545] width 87 height 35
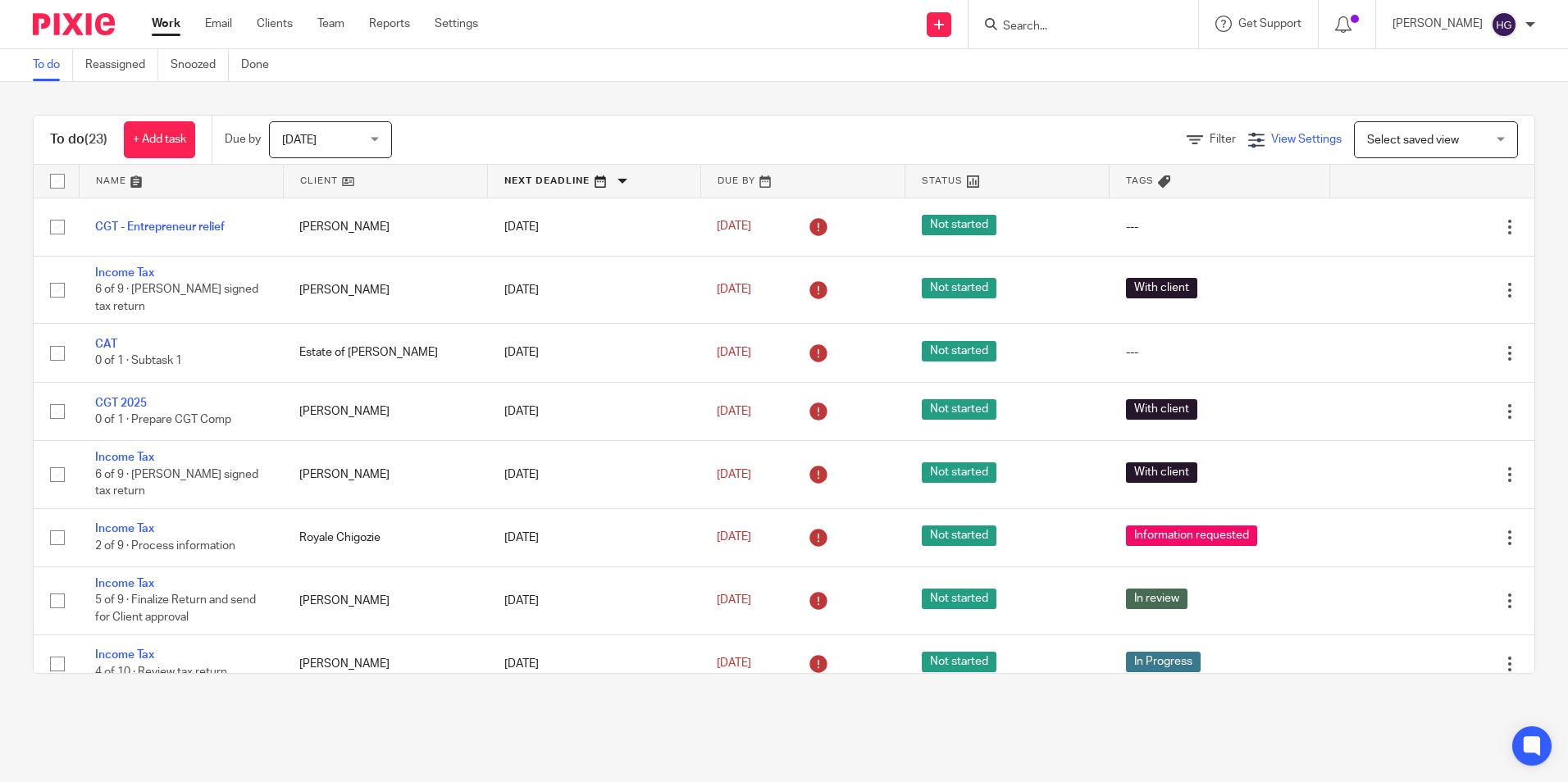
click at [1284, 136] on span "View Settings" at bounding box center [1306, 139] width 71 height 12
click at [369, 141] on span "[DATE]" at bounding box center [325, 139] width 87 height 35
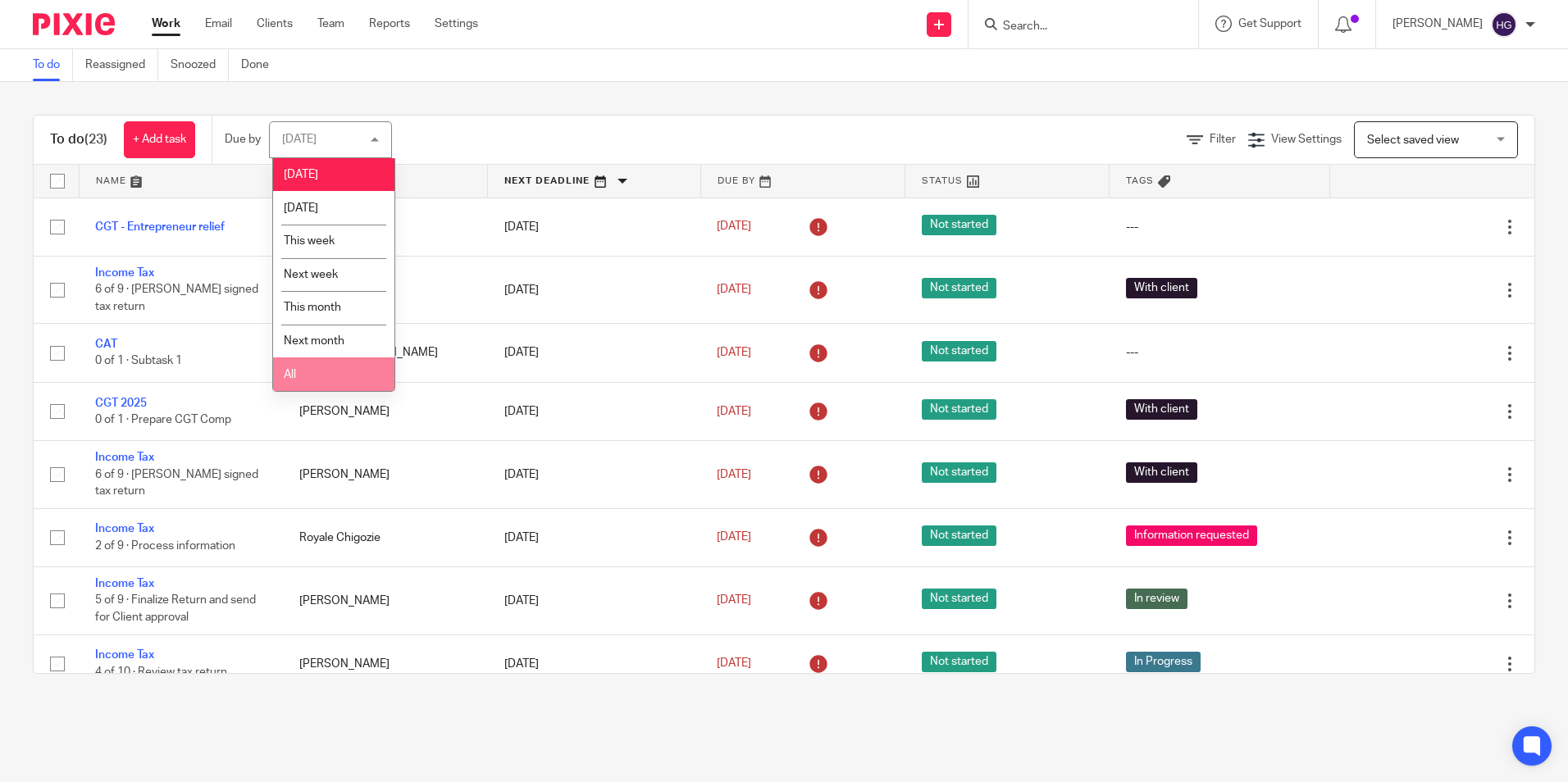
click at [314, 375] on li "All" at bounding box center [334, 373] width 122 height 34
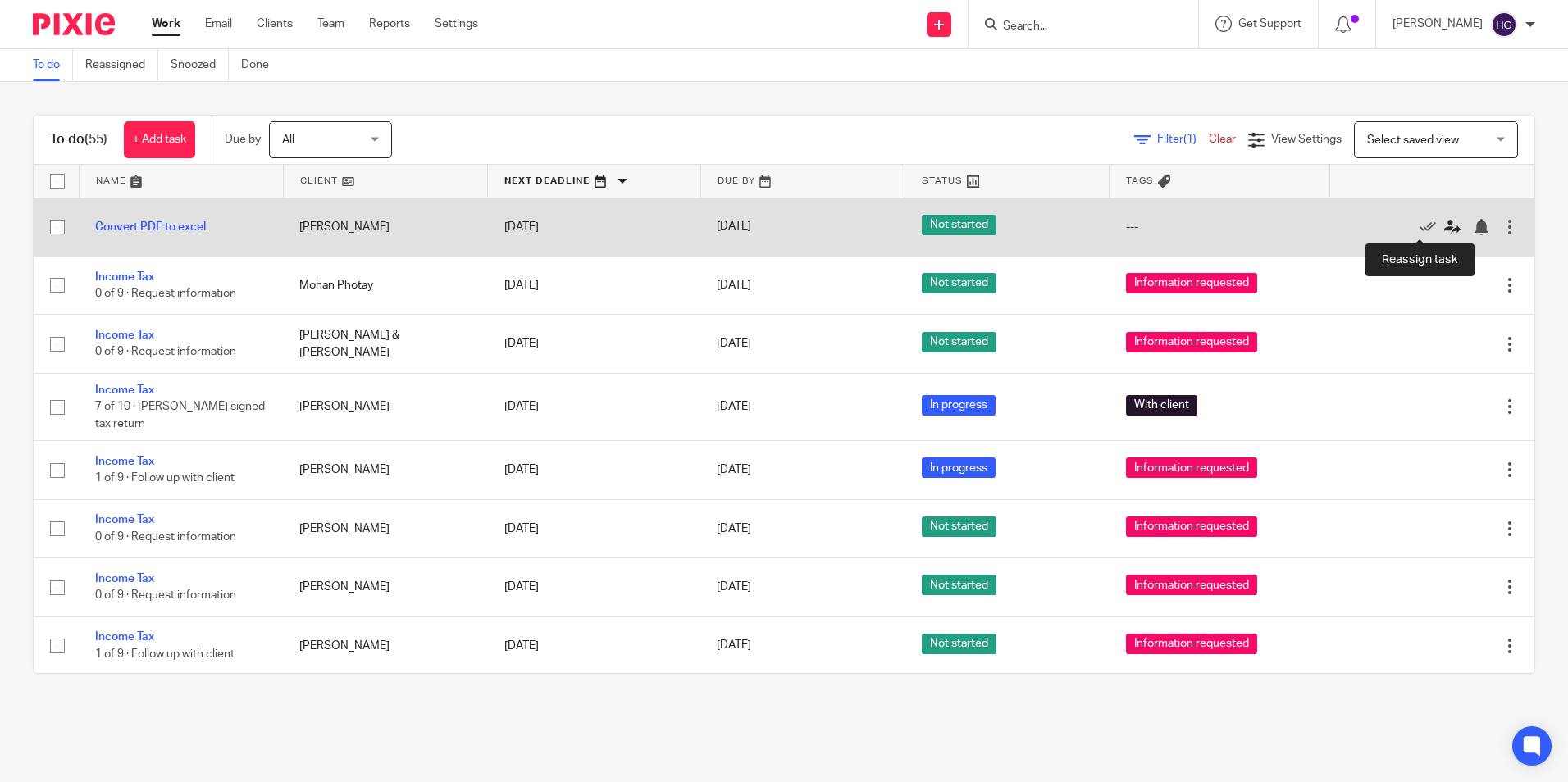
click at [1444, 227] on icon at bounding box center [1452, 227] width 16 height 16
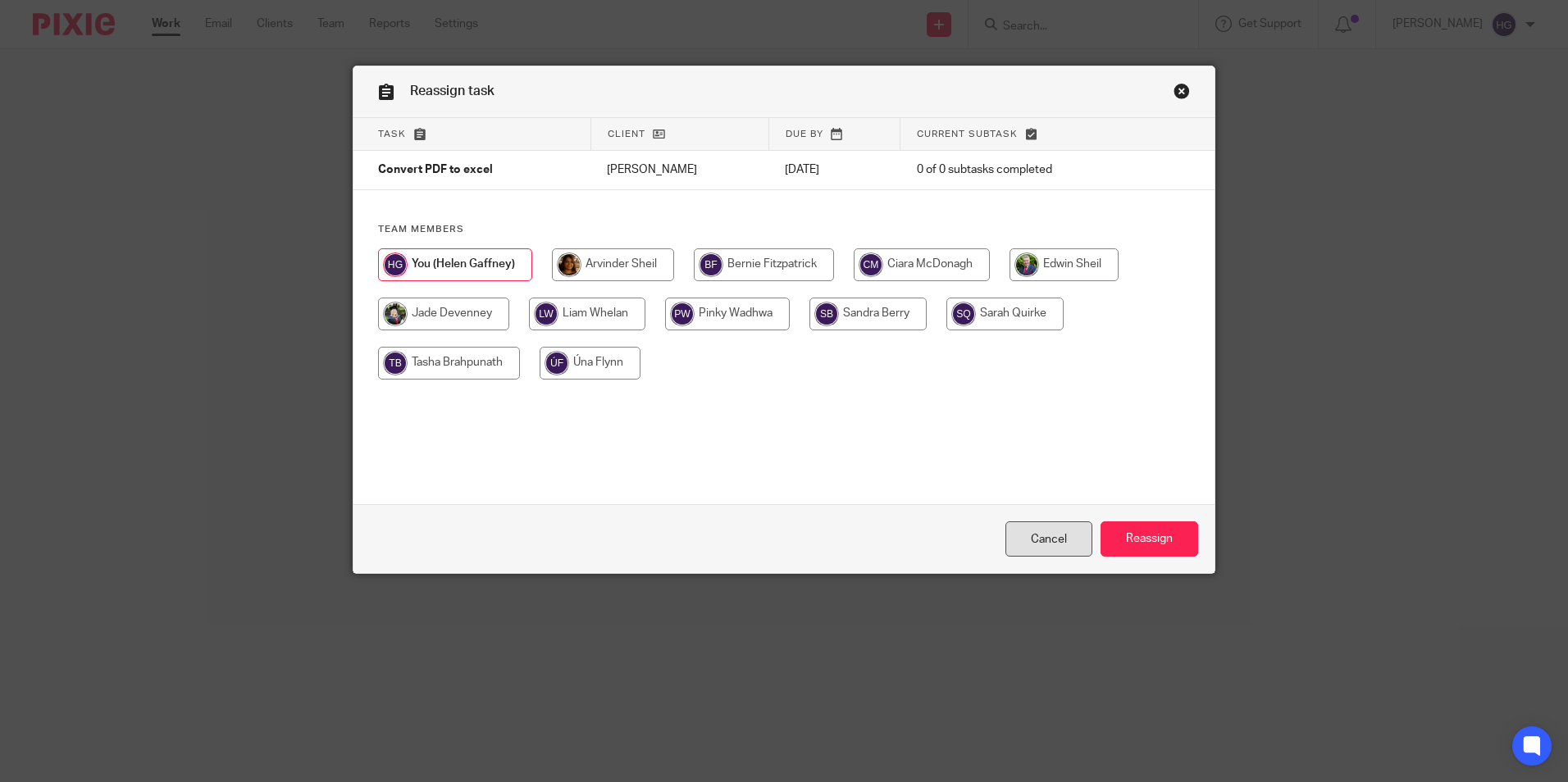
click at [1055, 538] on link "Cancel" at bounding box center [1048, 539] width 87 height 35
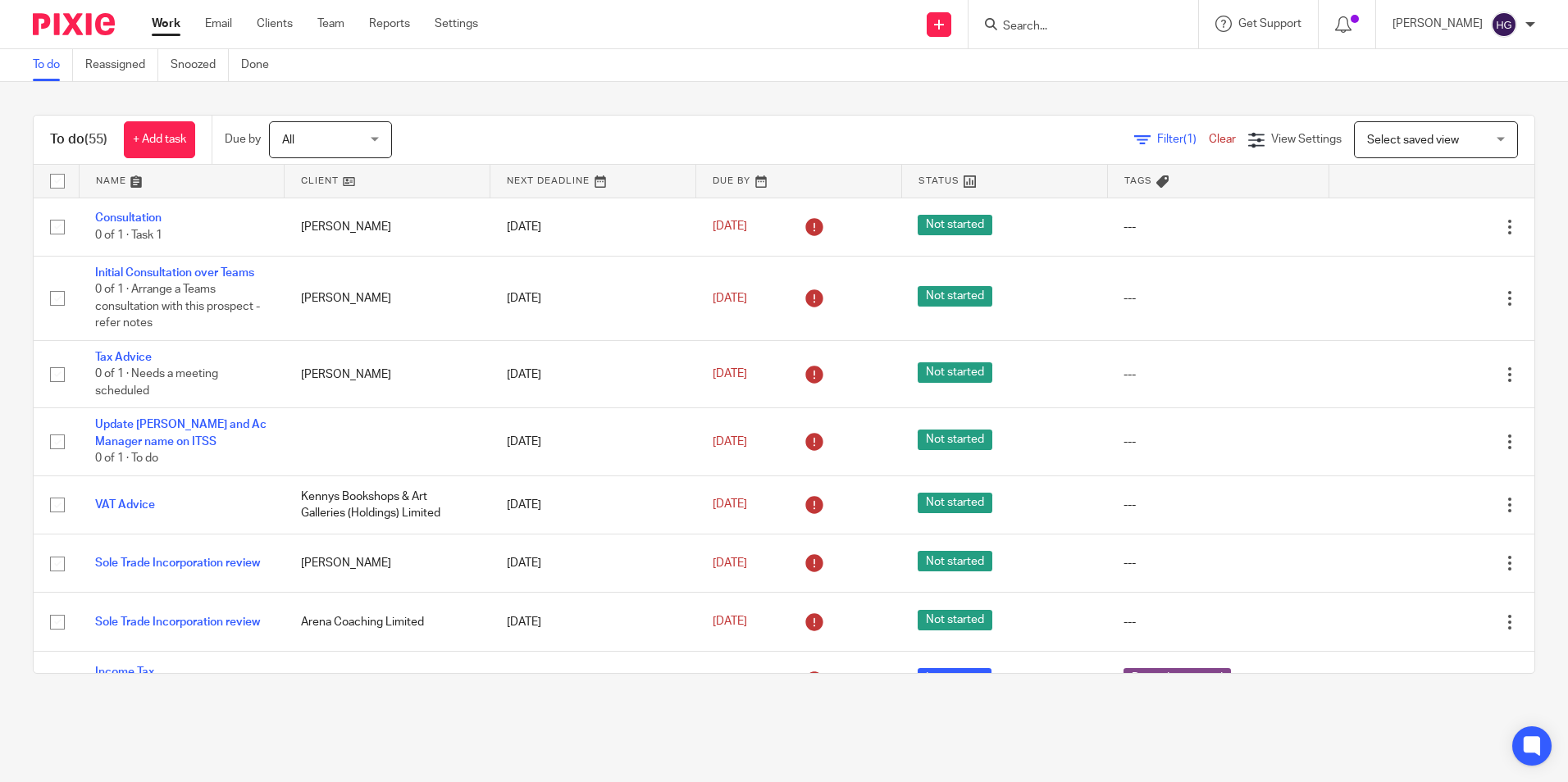
click at [526, 183] on link at bounding box center [593, 181] width 205 height 33
click at [550, 176] on link at bounding box center [594, 181] width 213 height 33
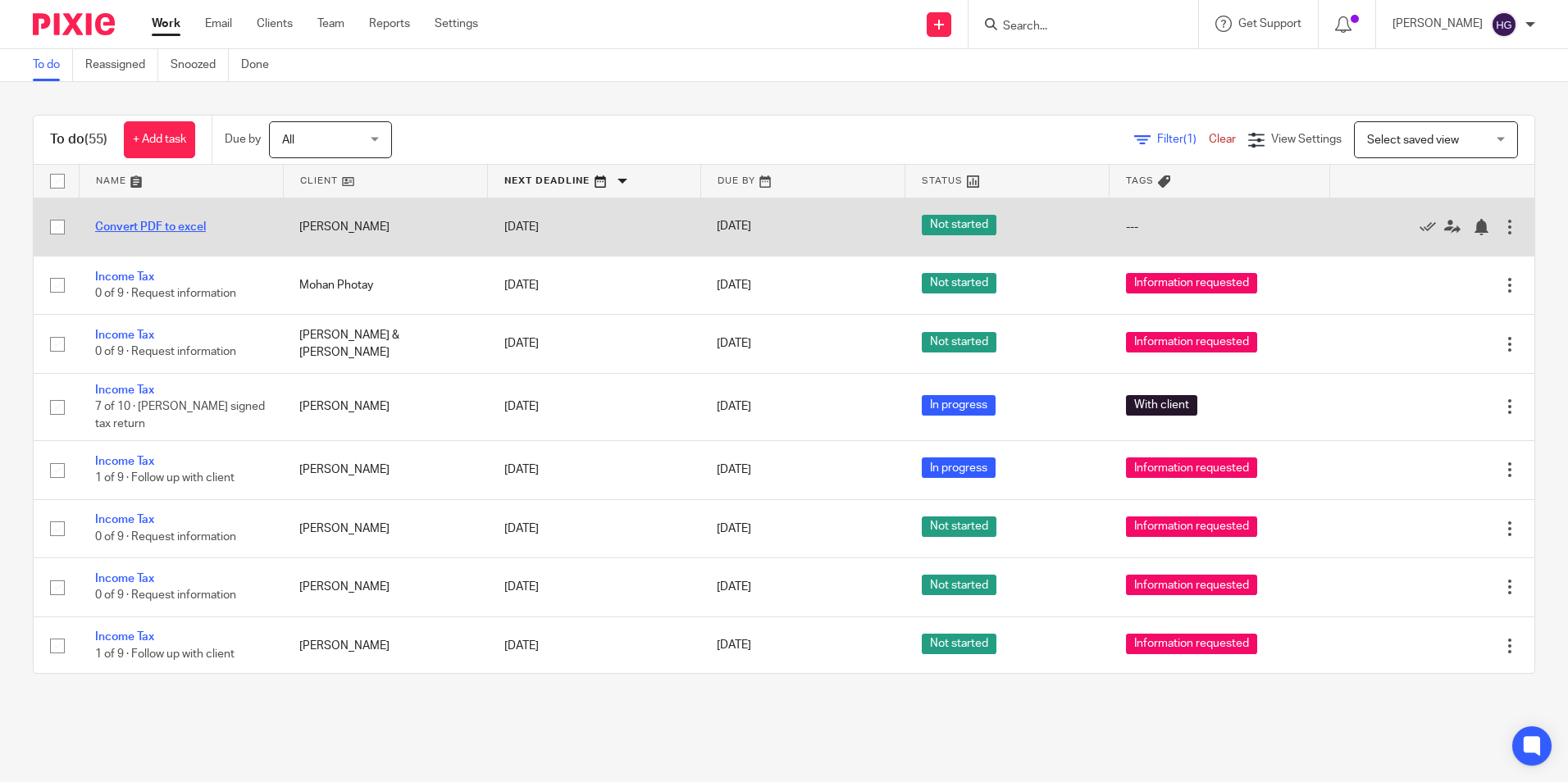
click at [182, 229] on link "Convert PDF to excel" at bounding box center [151, 227] width 111 height 12
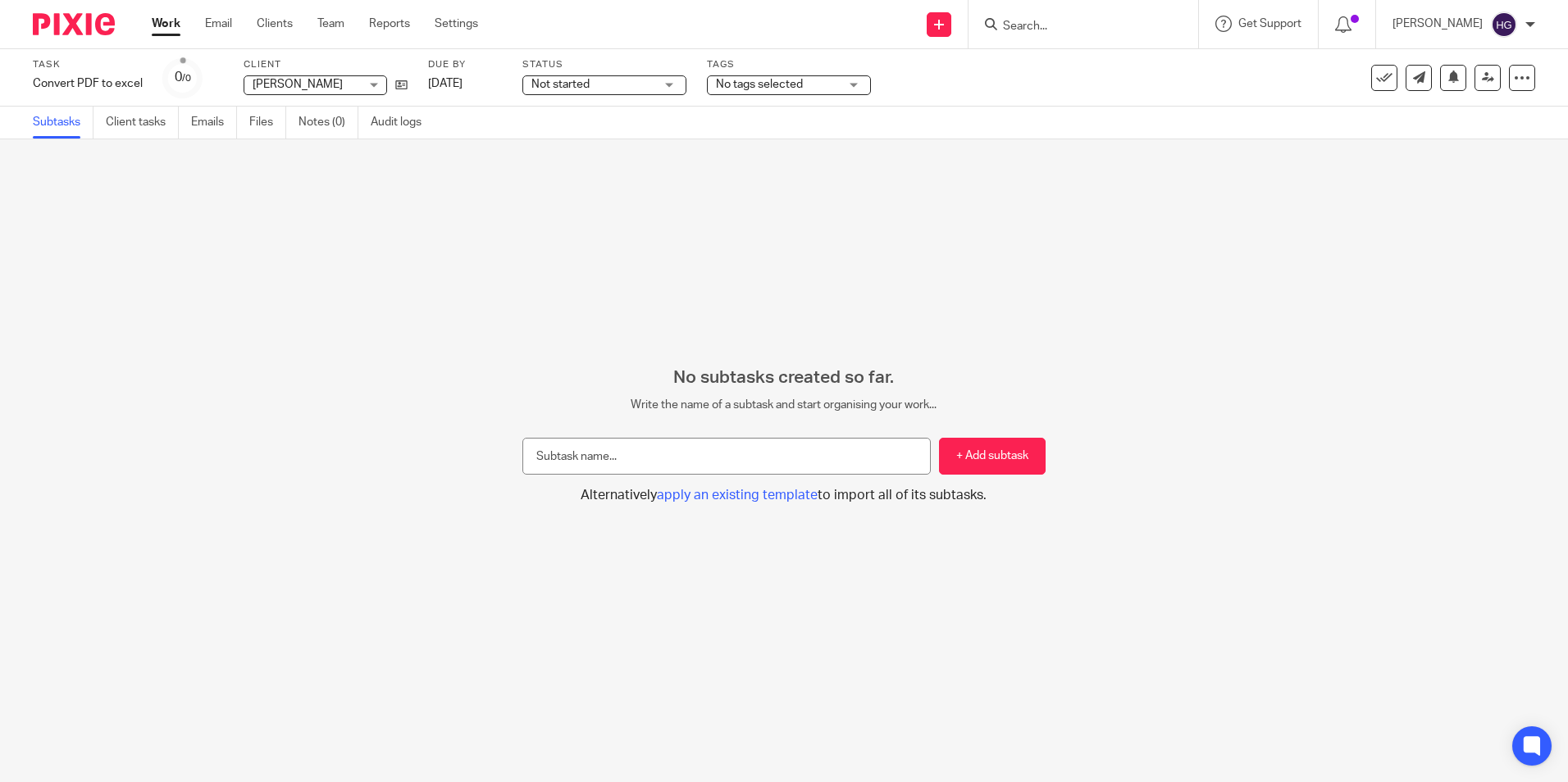
click at [583, 449] on input "text" at bounding box center [726, 456] width 408 height 37
drag, startPoint x: 584, startPoint y: 458, endPoint x: 478, endPoint y: 461, distance: 106.0
click at [478, 461] on div "No subtasks created so far. Write the name of a subtask and start organising yo…" at bounding box center [784, 435] width 1568 height 137
click at [803, 457] on input "Save the foreign bank account details" at bounding box center [726, 456] width 408 height 37
type input "Save the foreign bank account details into excel"
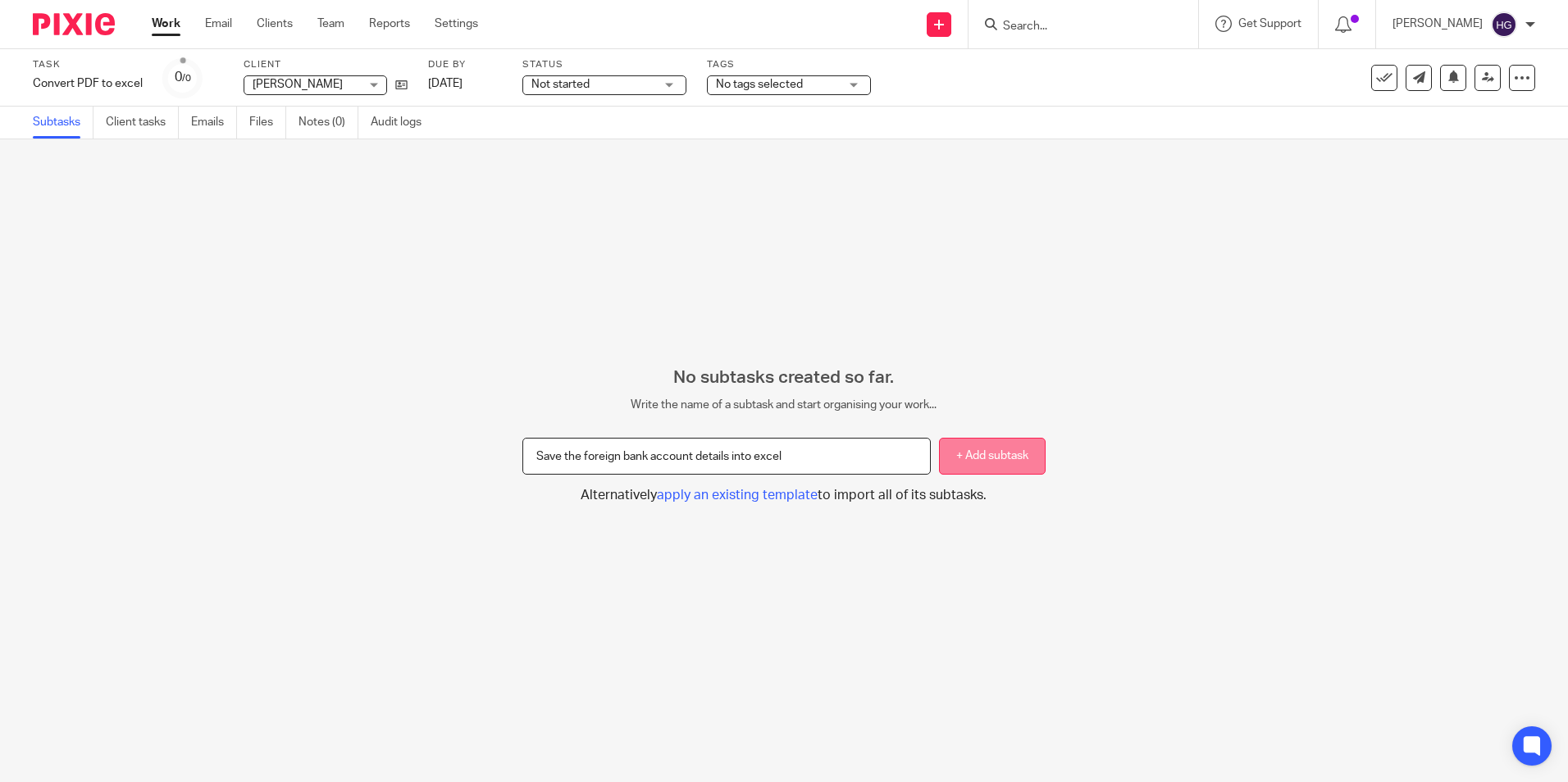
click at [983, 470] on button "+ Add subtask" at bounding box center [991, 456] width 106 height 37
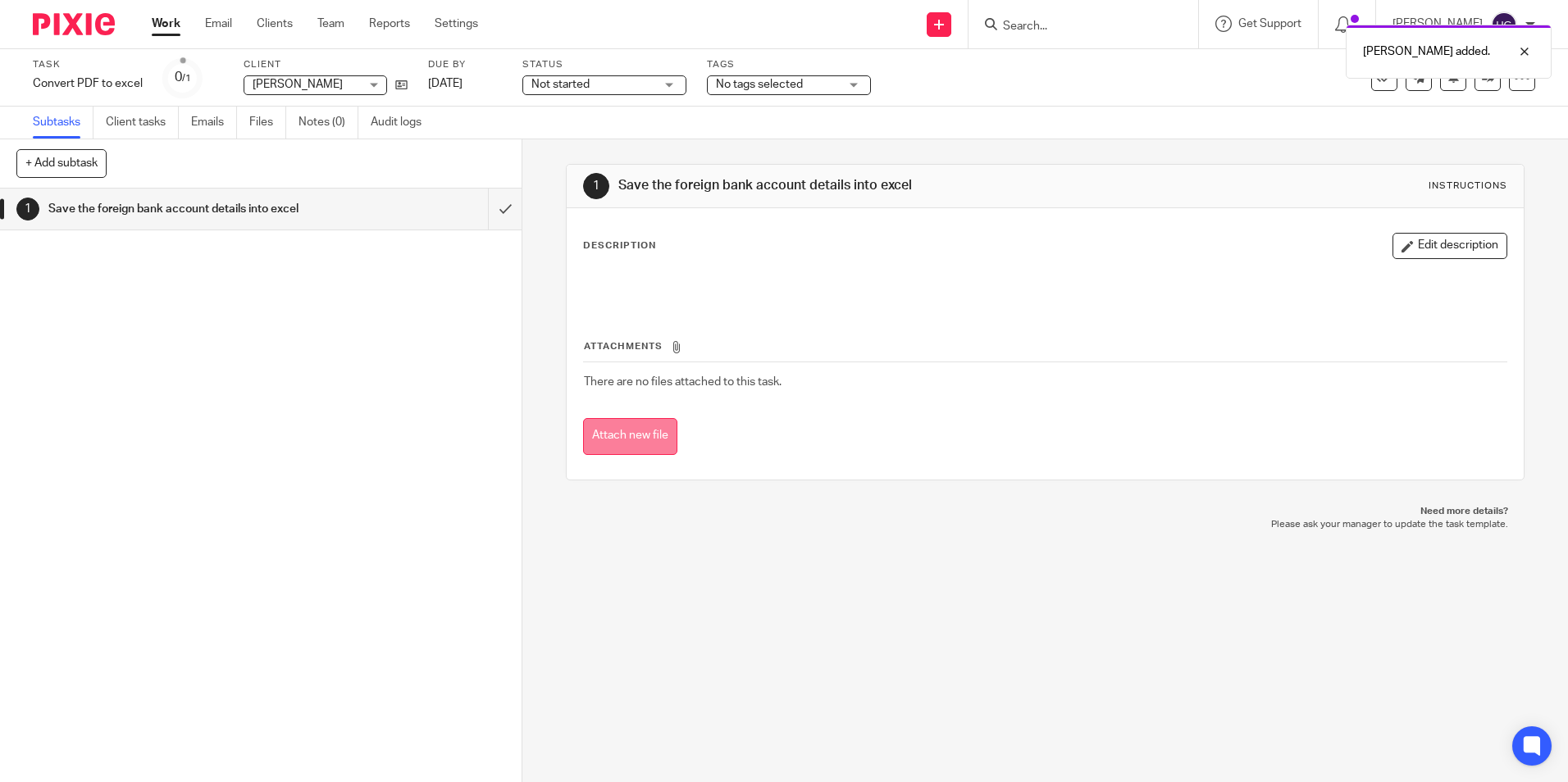
click at [635, 435] on button "Attach new file" at bounding box center [630, 436] width 94 height 37
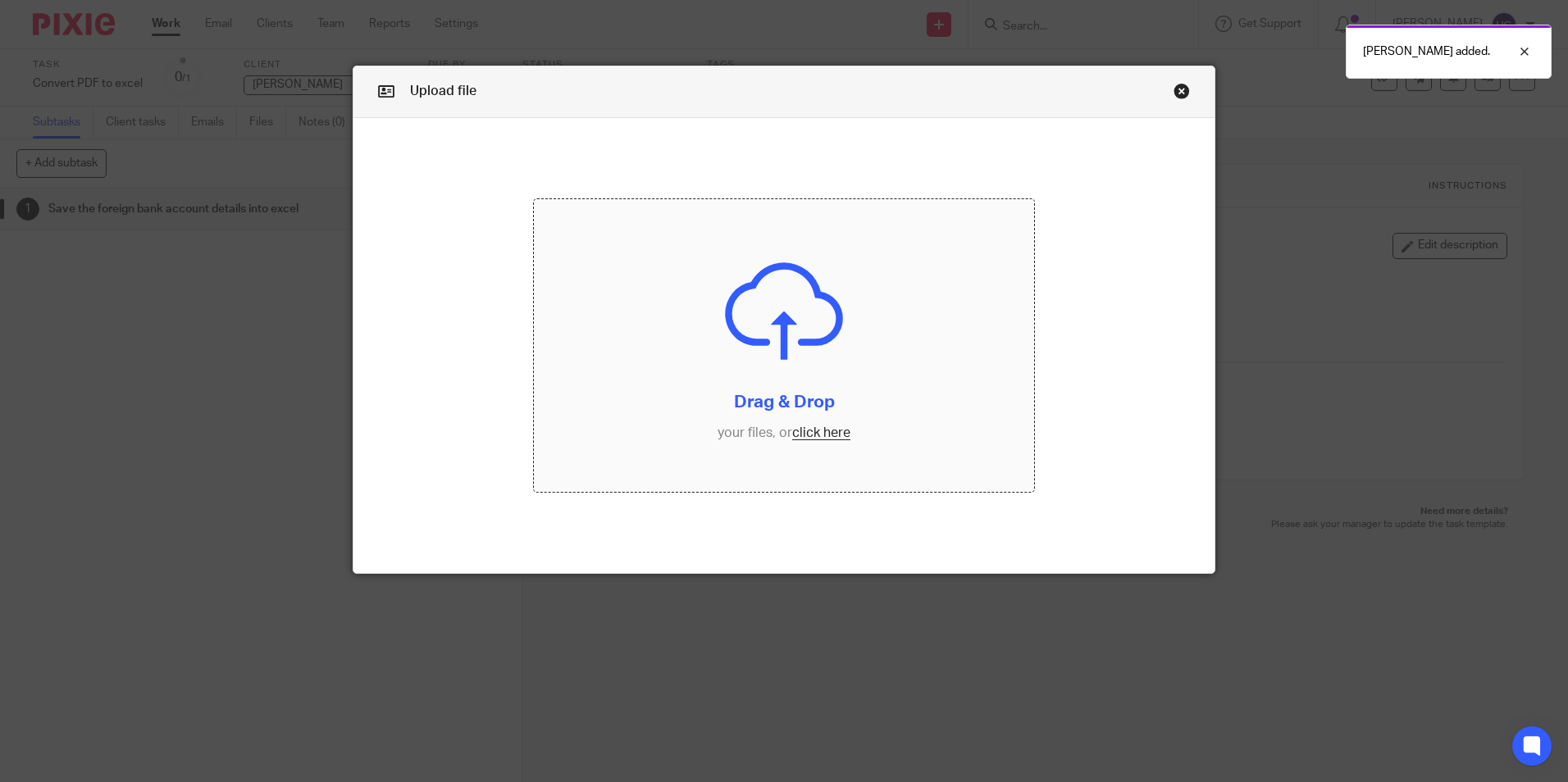
click at [803, 433] on input "file" at bounding box center [784, 345] width 501 height 292
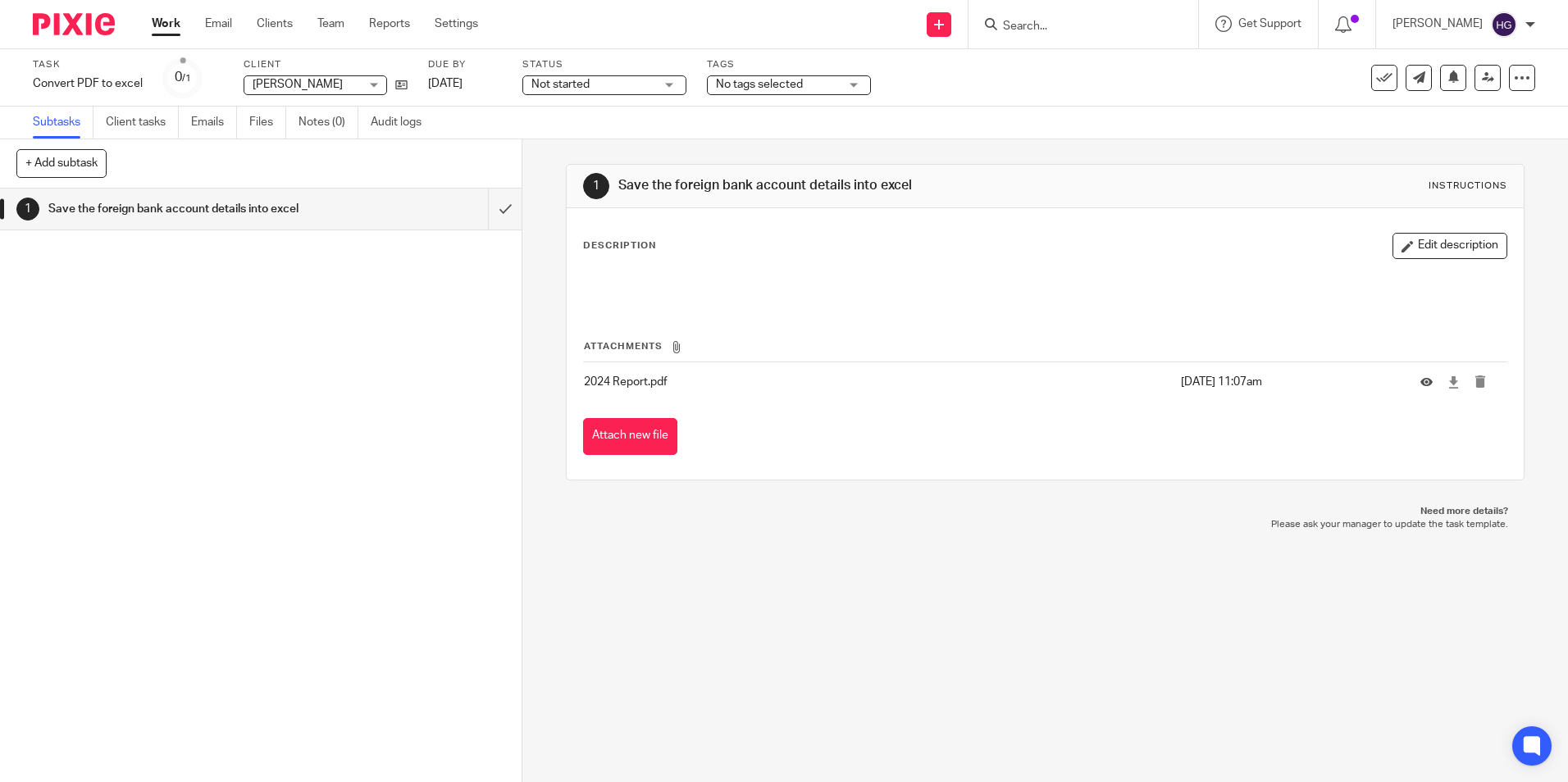
click at [677, 264] on div "Description Edit description" at bounding box center [1045, 269] width 923 height 73
click at [1431, 245] on button "Edit description" at bounding box center [1449, 245] width 114 height 26
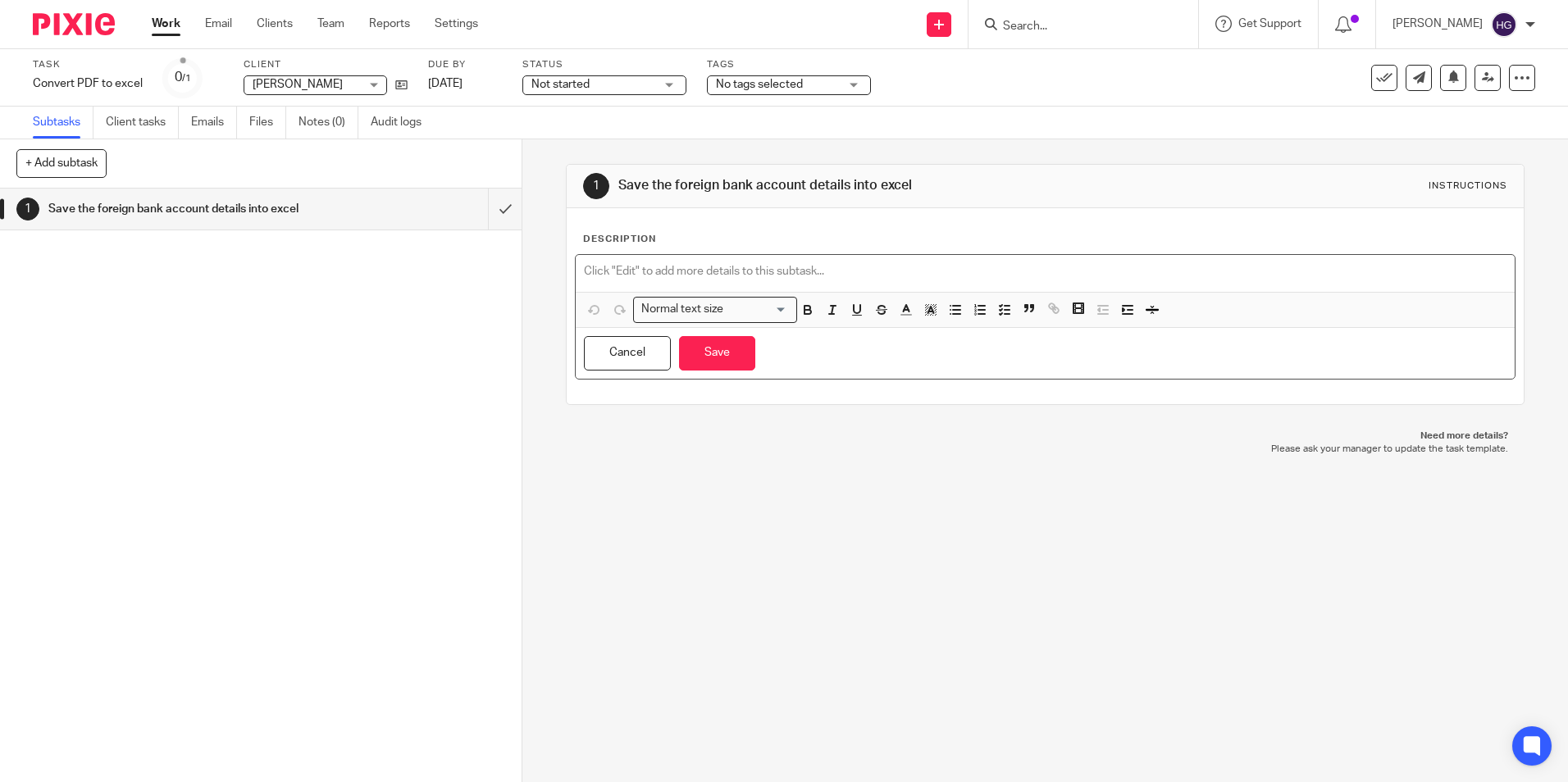
click at [690, 262] on div at bounding box center [1045, 273] width 938 height 37
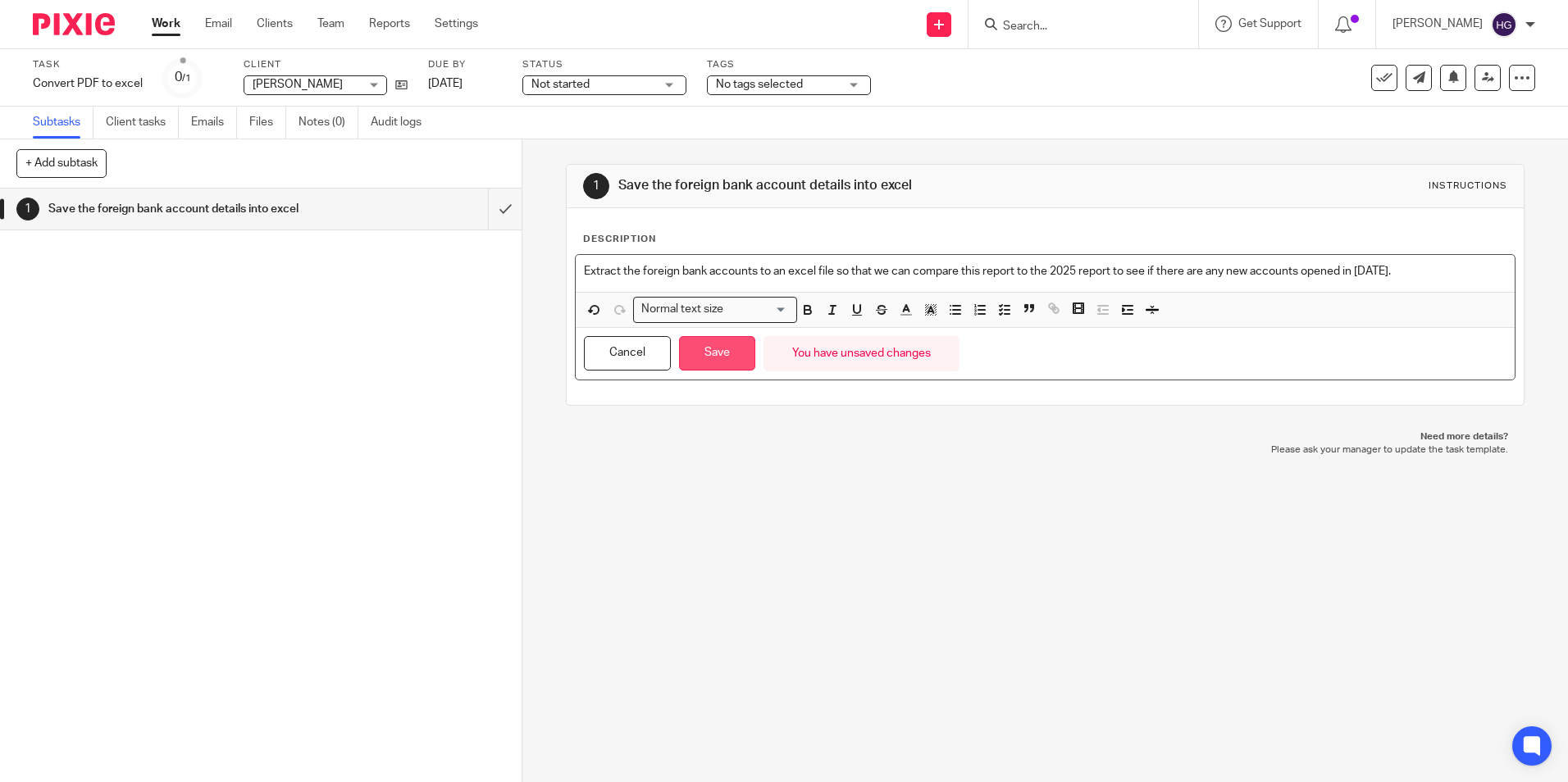
click at [710, 349] on button "Save" at bounding box center [717, 353] width 76 height 35
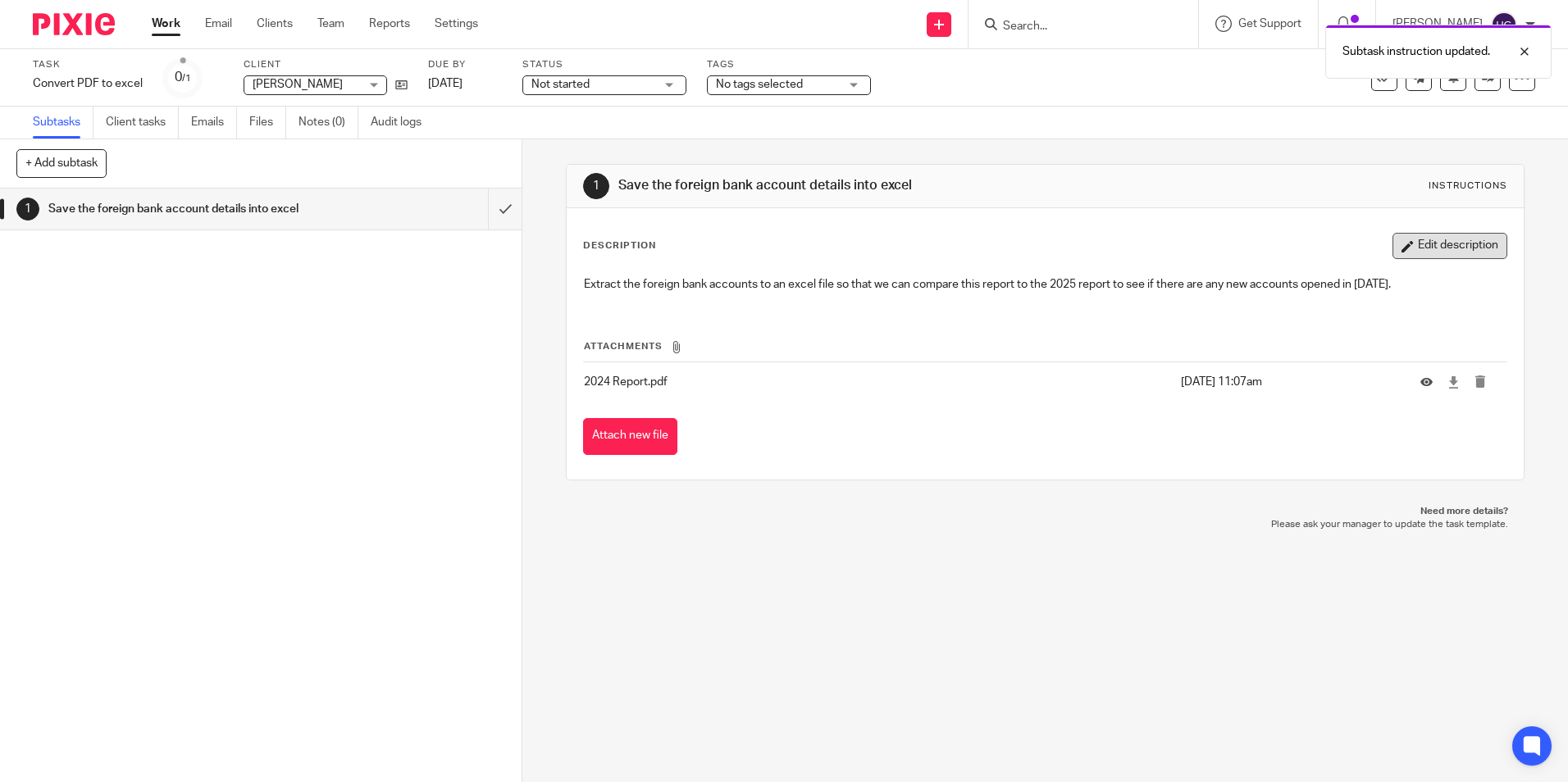
click at [1410, 252] on button "Edit description" at bounding box center [1449, 245] width 114 height 26
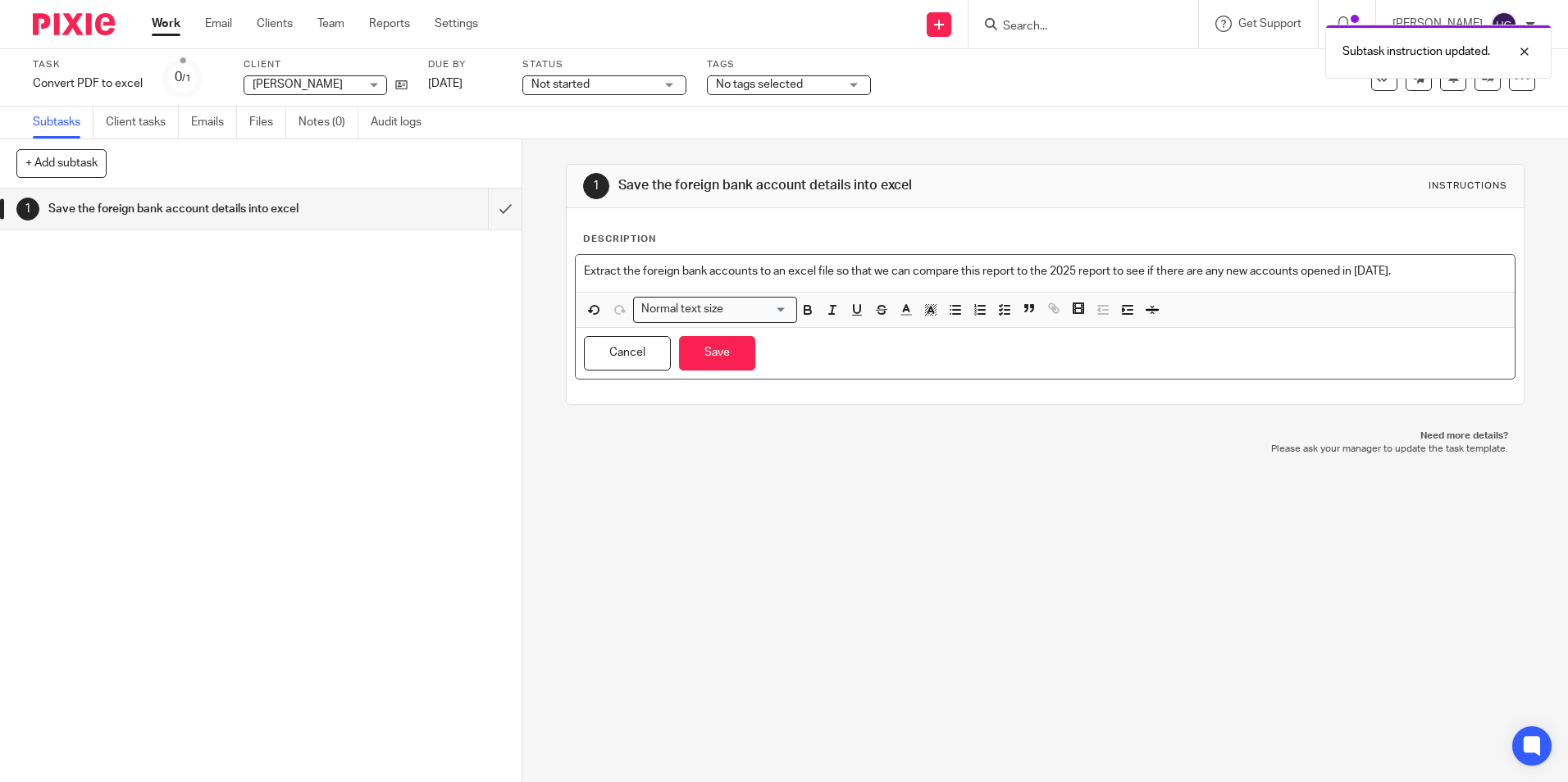
click at [755, 272] on p "Extract the foreign bank accounts to an excel file so that we can compare this …" at bounding box center [1045, 272] width 921 height 16
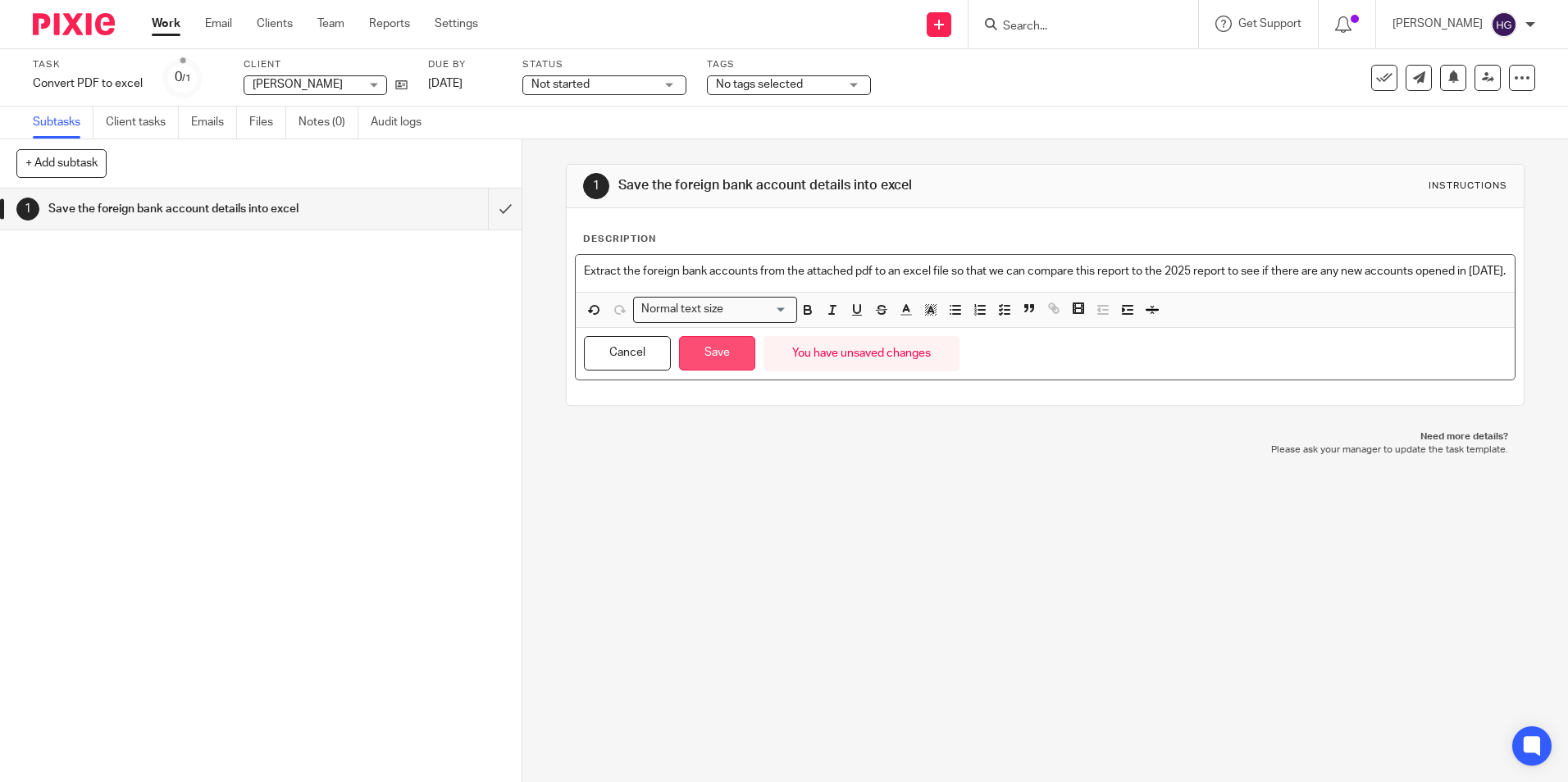
click at [707, 361] on button "Save" at bounding box center [717, 353] width 76 height 35
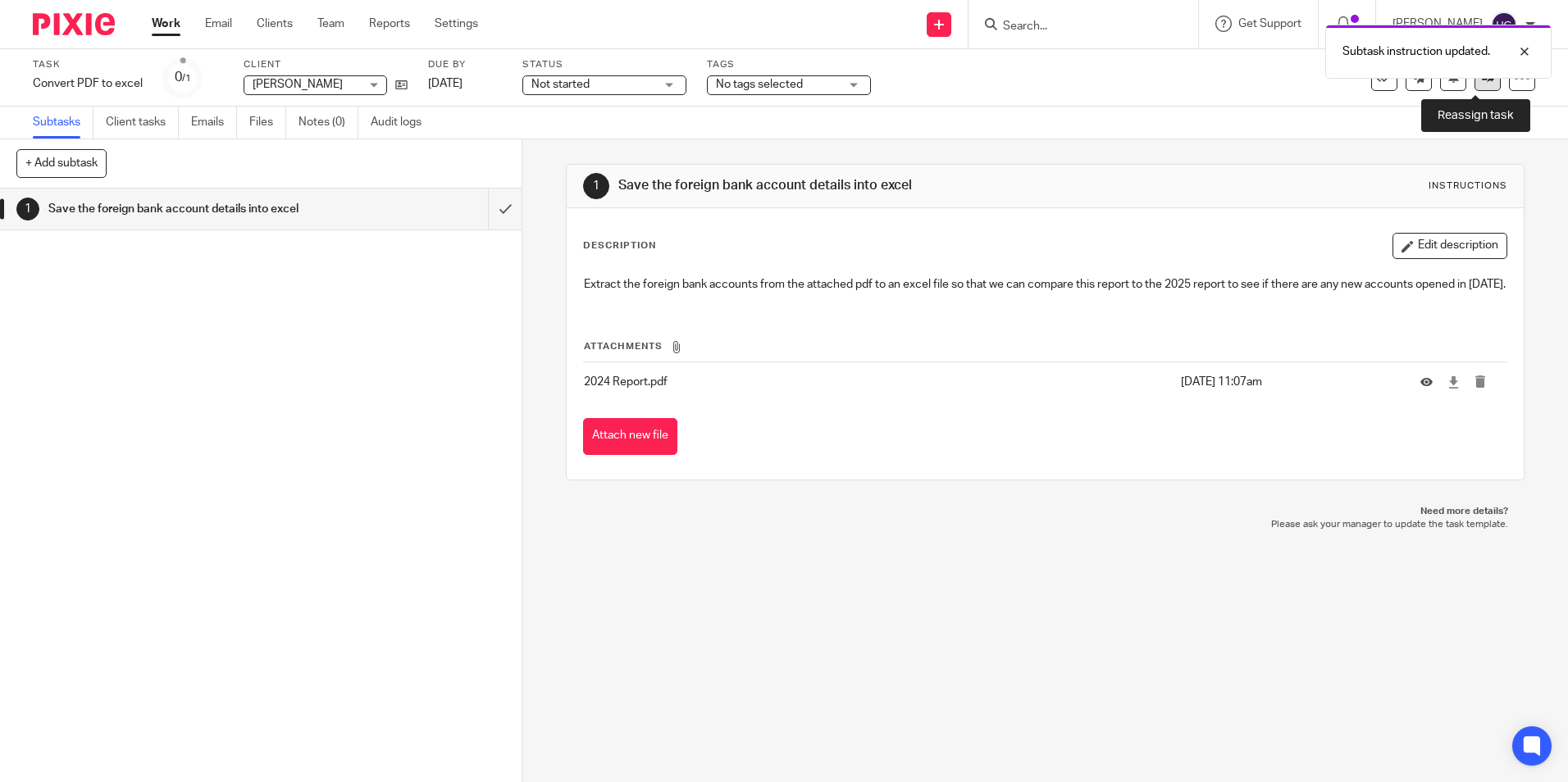
click at [1482, 79] on icon at bounding box center [1488, 78] width 13 height 13
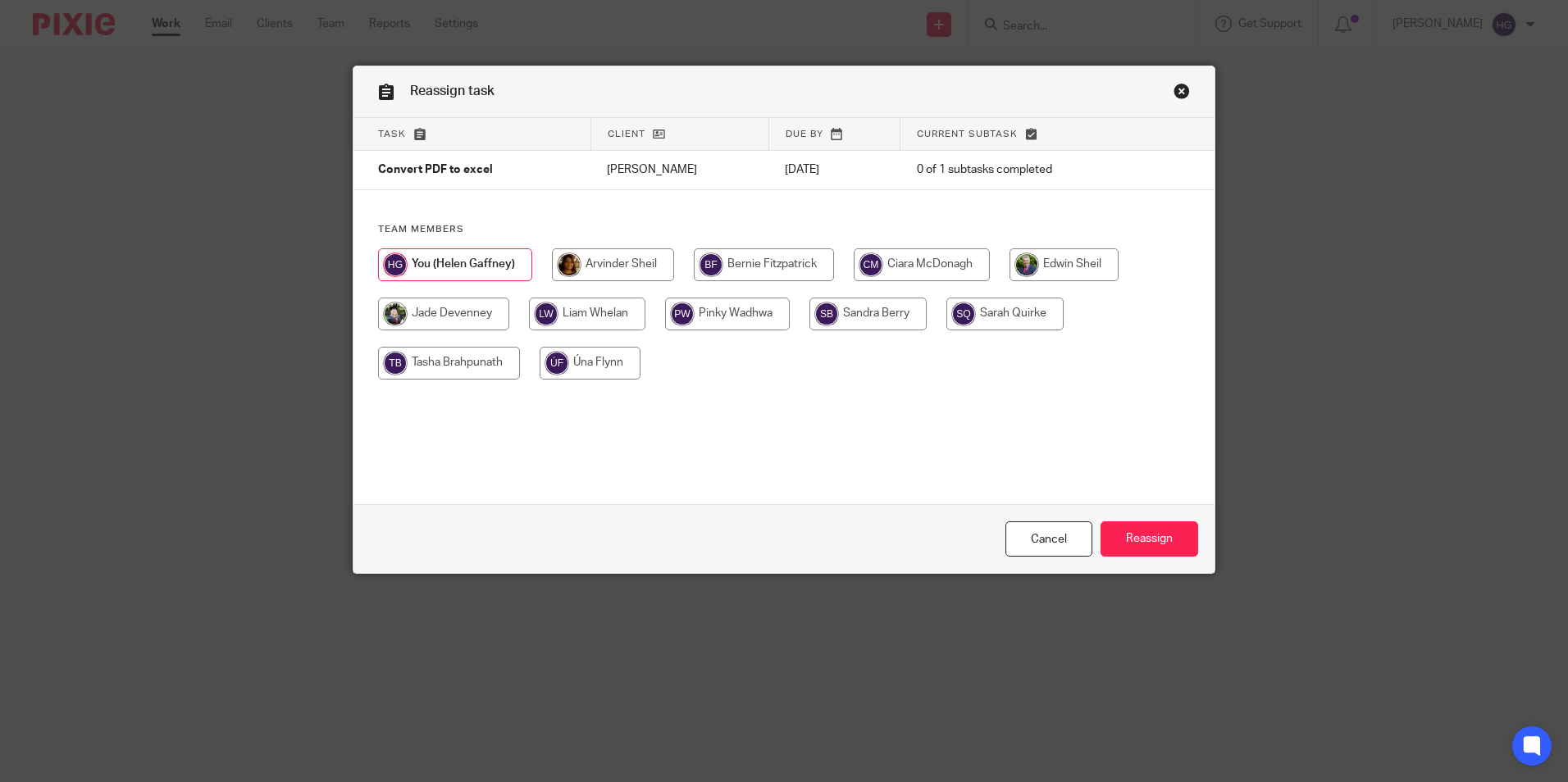
click at [945, 257] on input "radio" at bounding box center [921, 264] width 136 height 33
radio input "true"
click at [1161, 531] on input "Reassign" at bounding box center [1148, 539] width 97 height 35
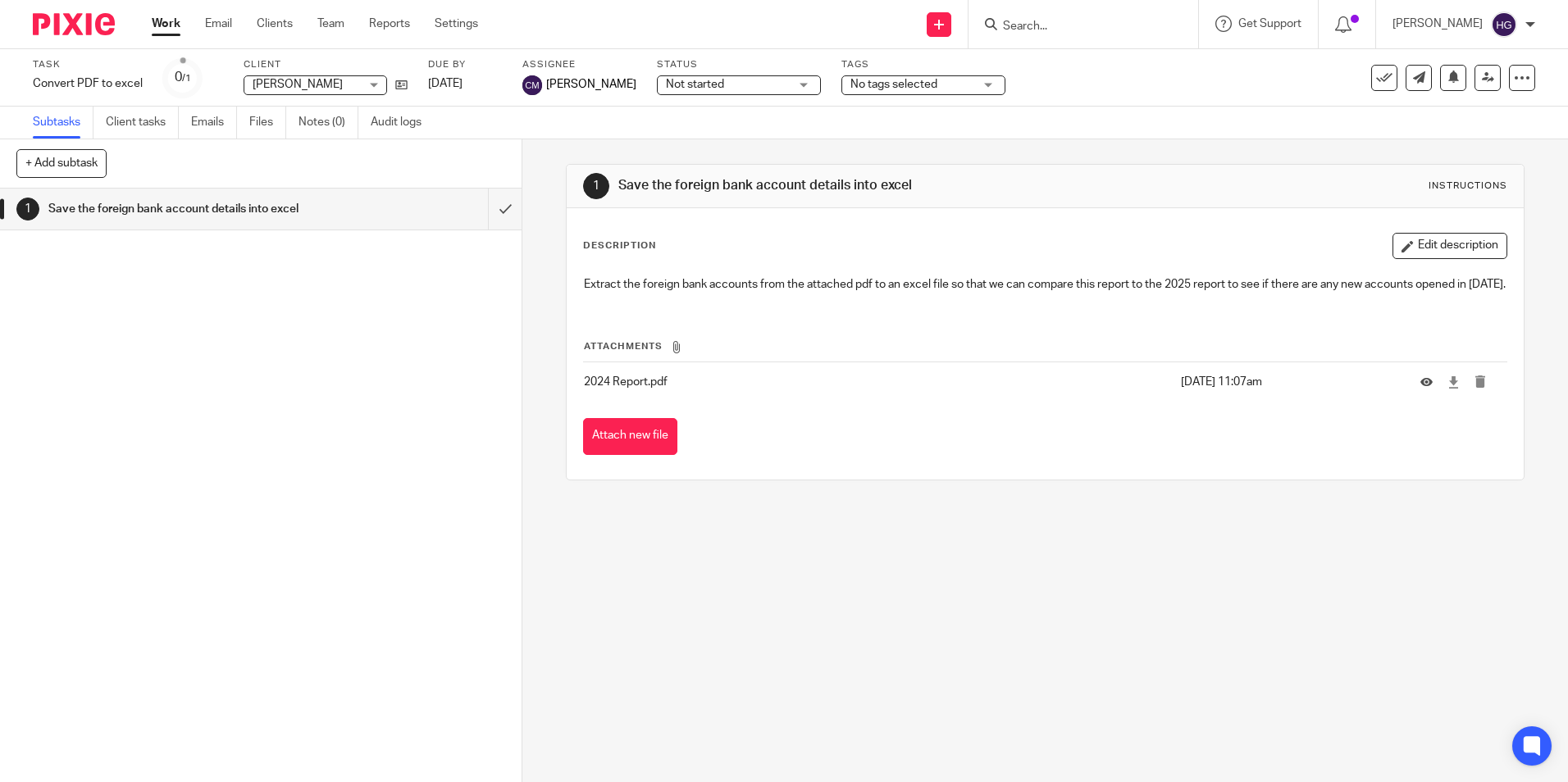
click at [1116, 29] on input "Search" at bounding box center [1075, 27] width 147 height 15
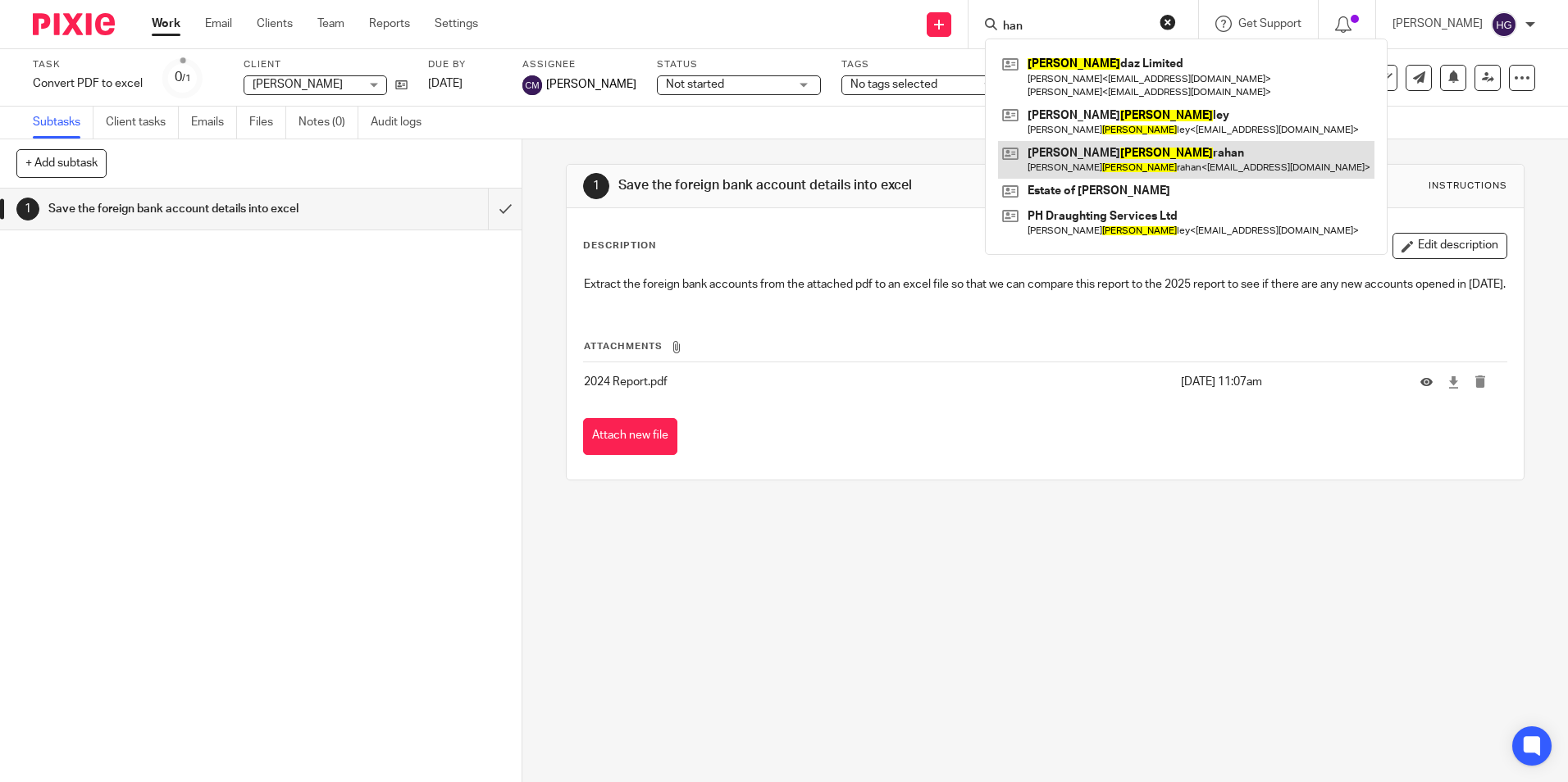
type input "han"
click at [1100, 160] on link at bounding box center [1186, 160] width 376 height 38
